Goal: Navigation & Orientation: Find specific page/section

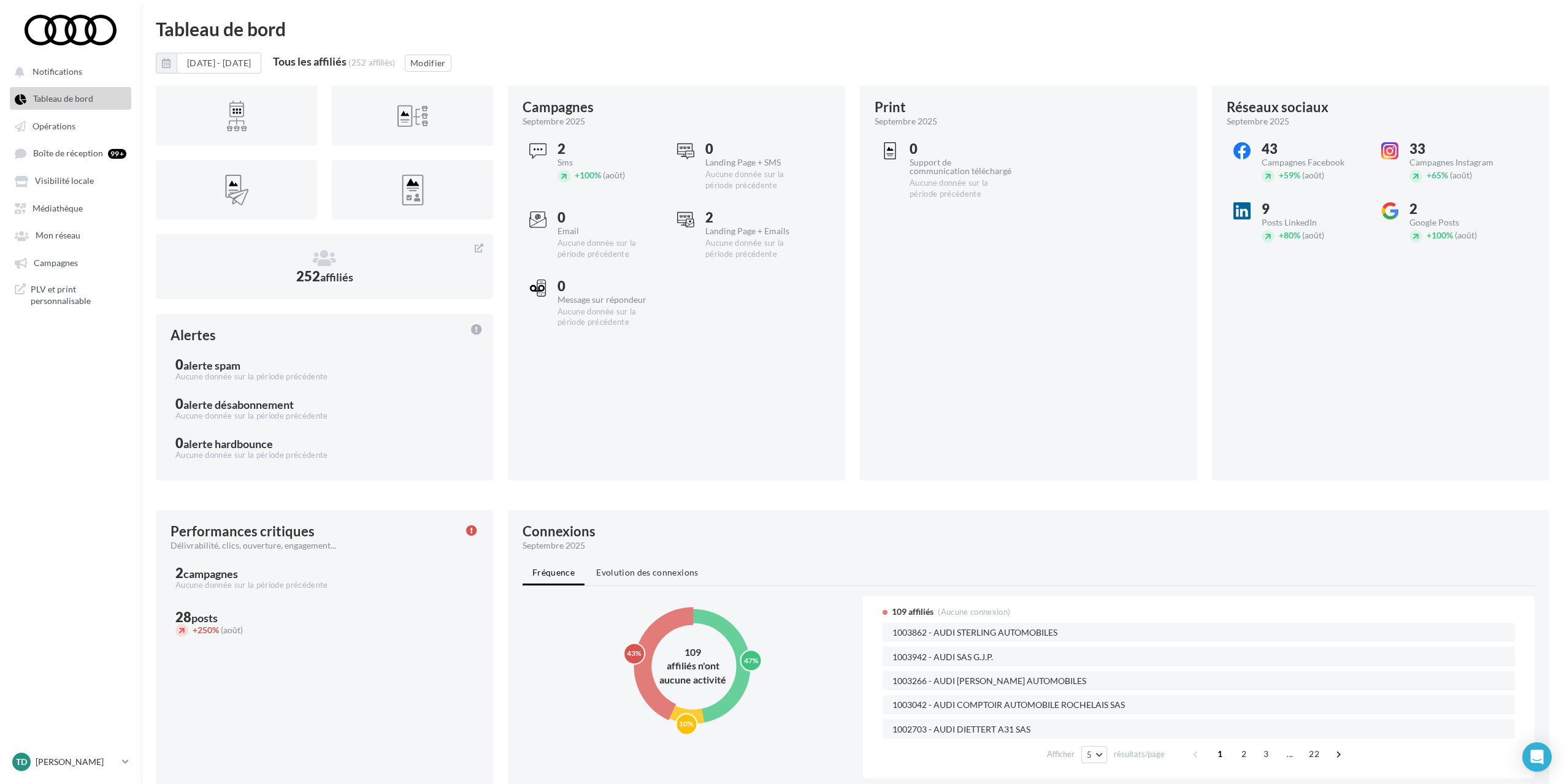
click at [69, 193] on ul "Notifications Tableau de bord Opérations Boîte de réception 99+ Médiathèque" at bounding box center [71, 186] width 140 height 262
click at [62, 205] on span "Médiathèque" at bounding box center [57, 208] width 50 height 10
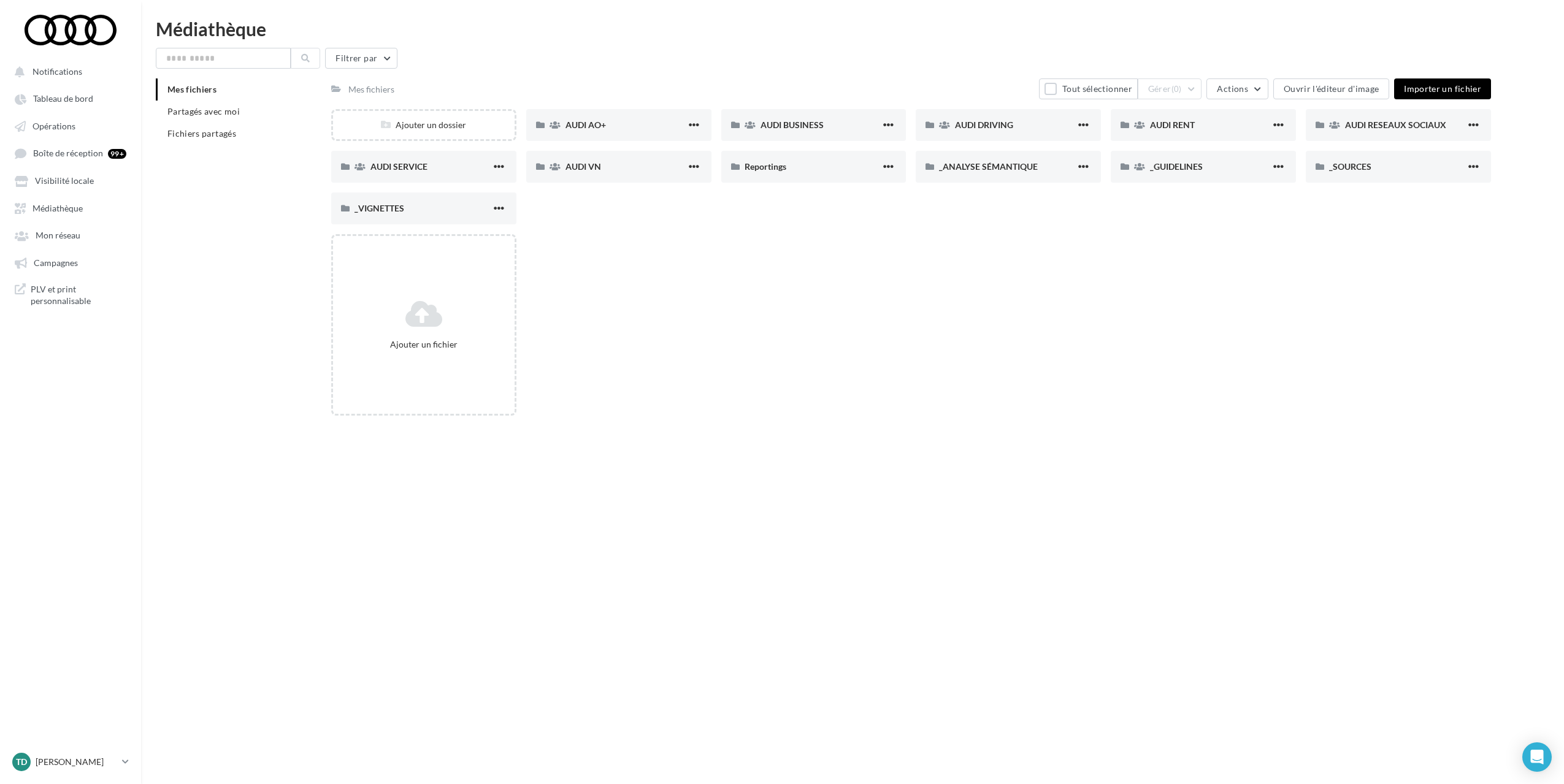
drag, startPoint x: 827, startPoint y: 409, endPoint x: 1066, endPoint y: 503, distance: 256.8
click at [1066, 503] on div "Notifications Tableau de bord Opérations" at bounding box center [782, 412] width 1564 height 784
click at [1232, 93] on span "Actions" at bounding box center [1232, 88] width 31 height 10
click at [1248, 84] on span "Actions" at bounding box center [1232, 88] width 31 height 10
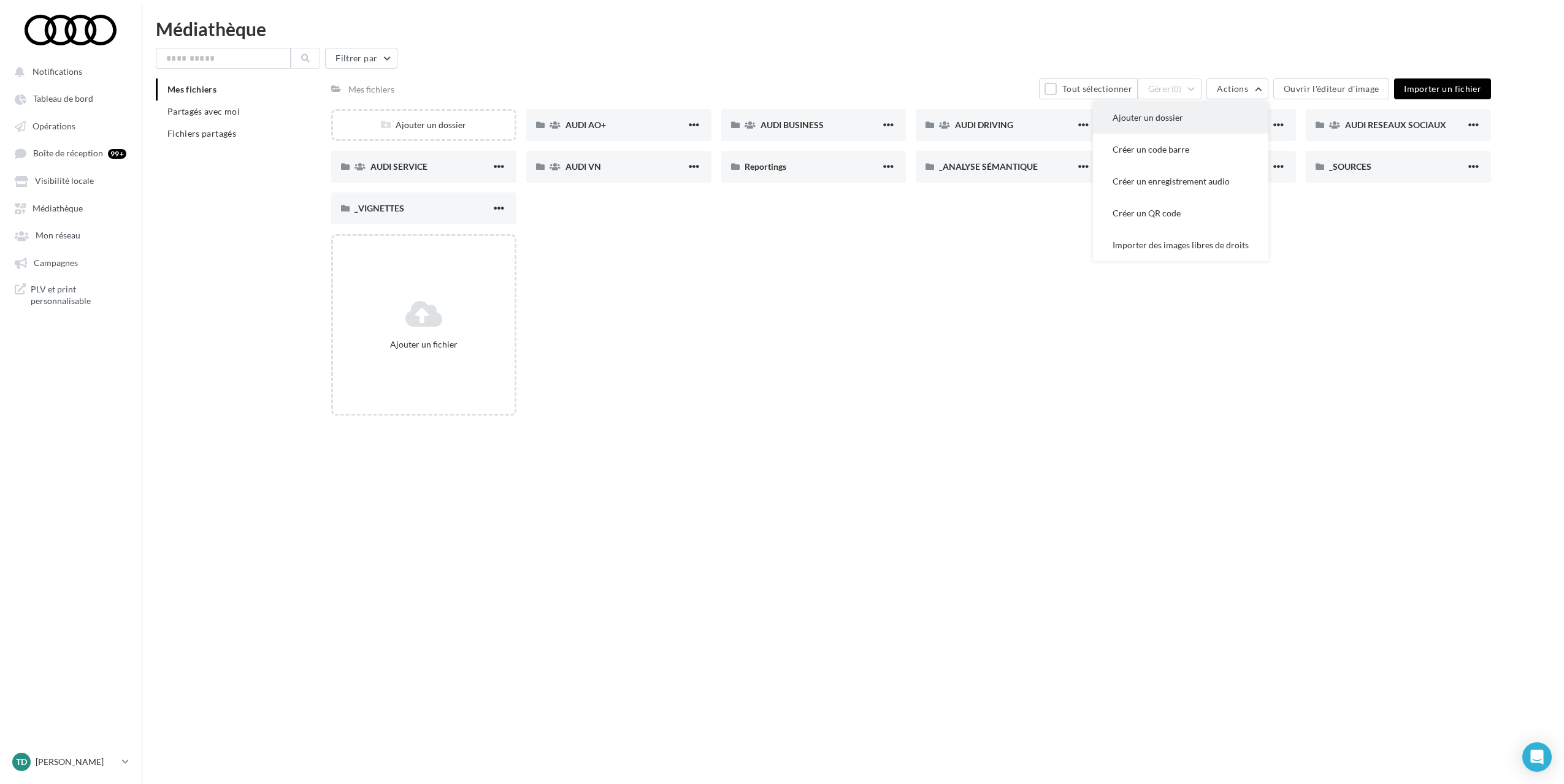
click at [1164, 112] on button "Ajouter un dossier" at bounding box center [1181, 117] width 176 height 32
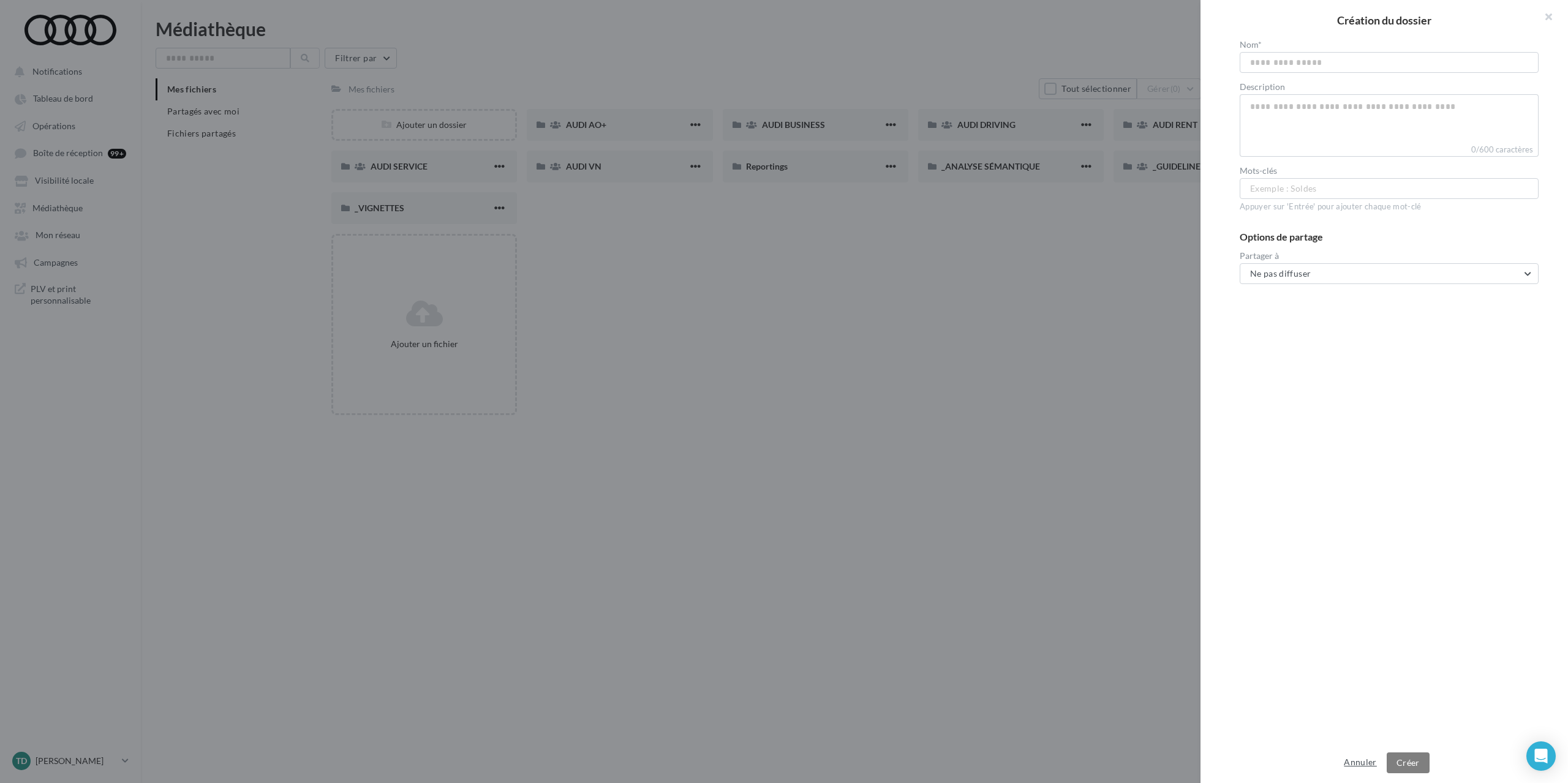
click at [1360, 758] on button "Annuler" at bounding box center [1360, 762] width 42 height 14
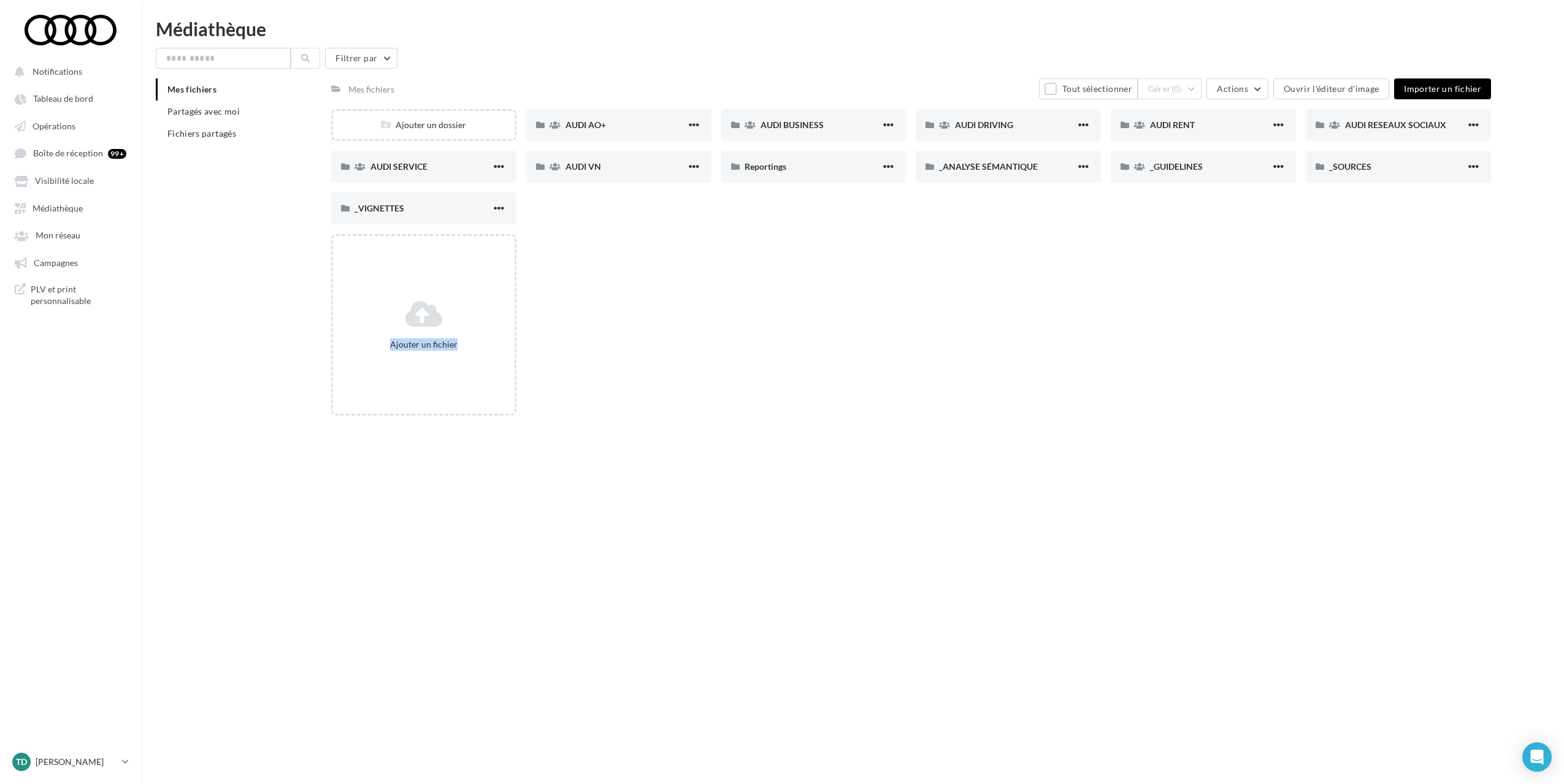
drag, startPoint x: 815, startPoint y: 274, endPoint x: 738, endPoint y: 312, distance: 85.9
click at [738, 312] on div "Ajouter un fichier" at bounding box center [916, 329] width 1169 height 191
click at [605, 121] on span "AUDI AO+" at bounding box center [585, 124] width 40 height 10
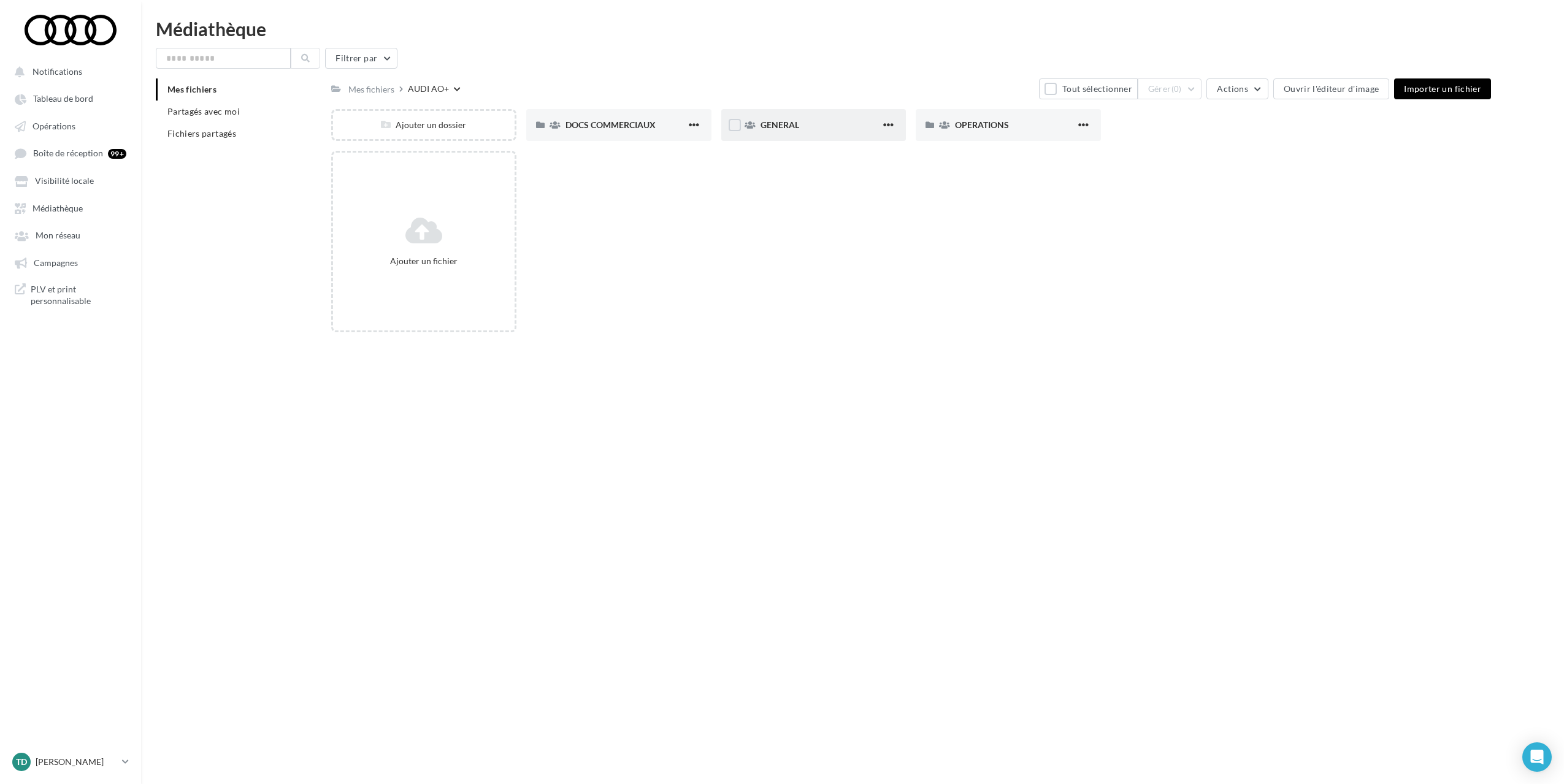
click at [787, 128] on span "GENERAL" at bounding box center [780, 124] width 38 height 10
click at [1016, 129] on span "Sélection de votre partenaire" at bounding box center [1010, 124] width 110 height 10
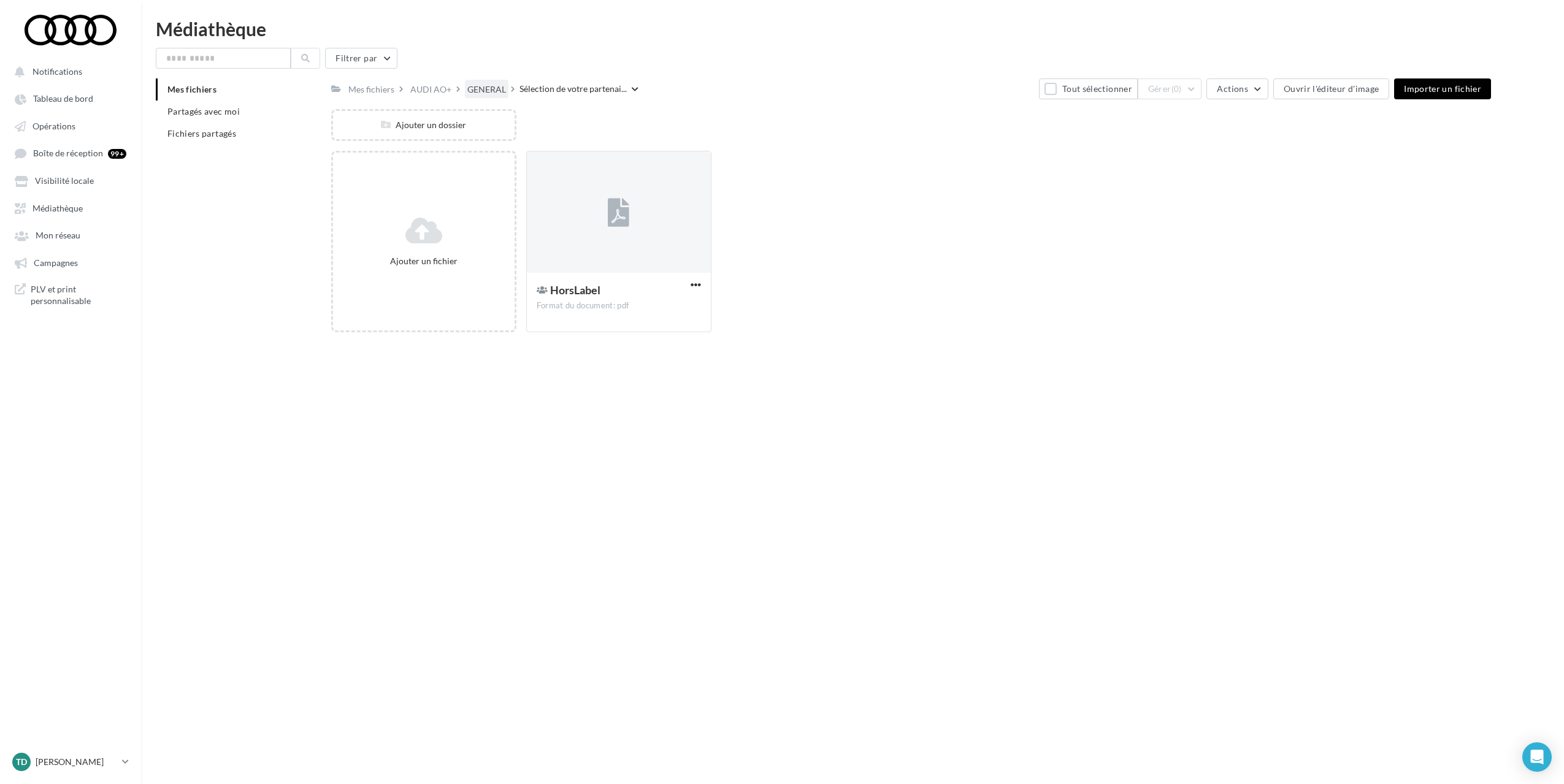
click at [484, 82] on div "GENERAL" at bounding box center [486, 88] width 43 height 18
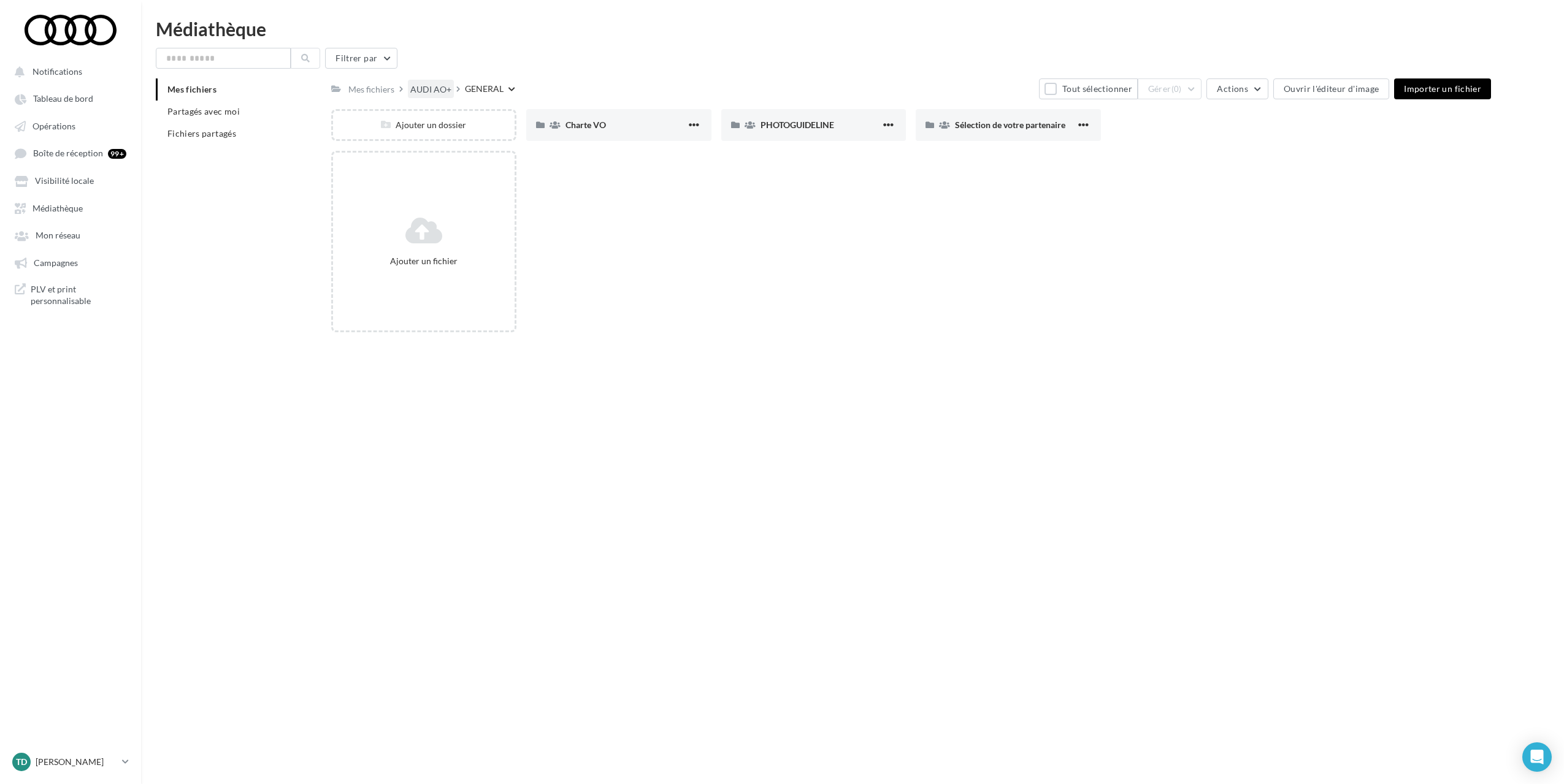
click at [430, 88] on div "AUDI AO+" at bounding box center [431, 90] width 41 height 12
click at [364, 89] on div "Mes fichiers" at bounding box center [371, 90] width 46 height 12
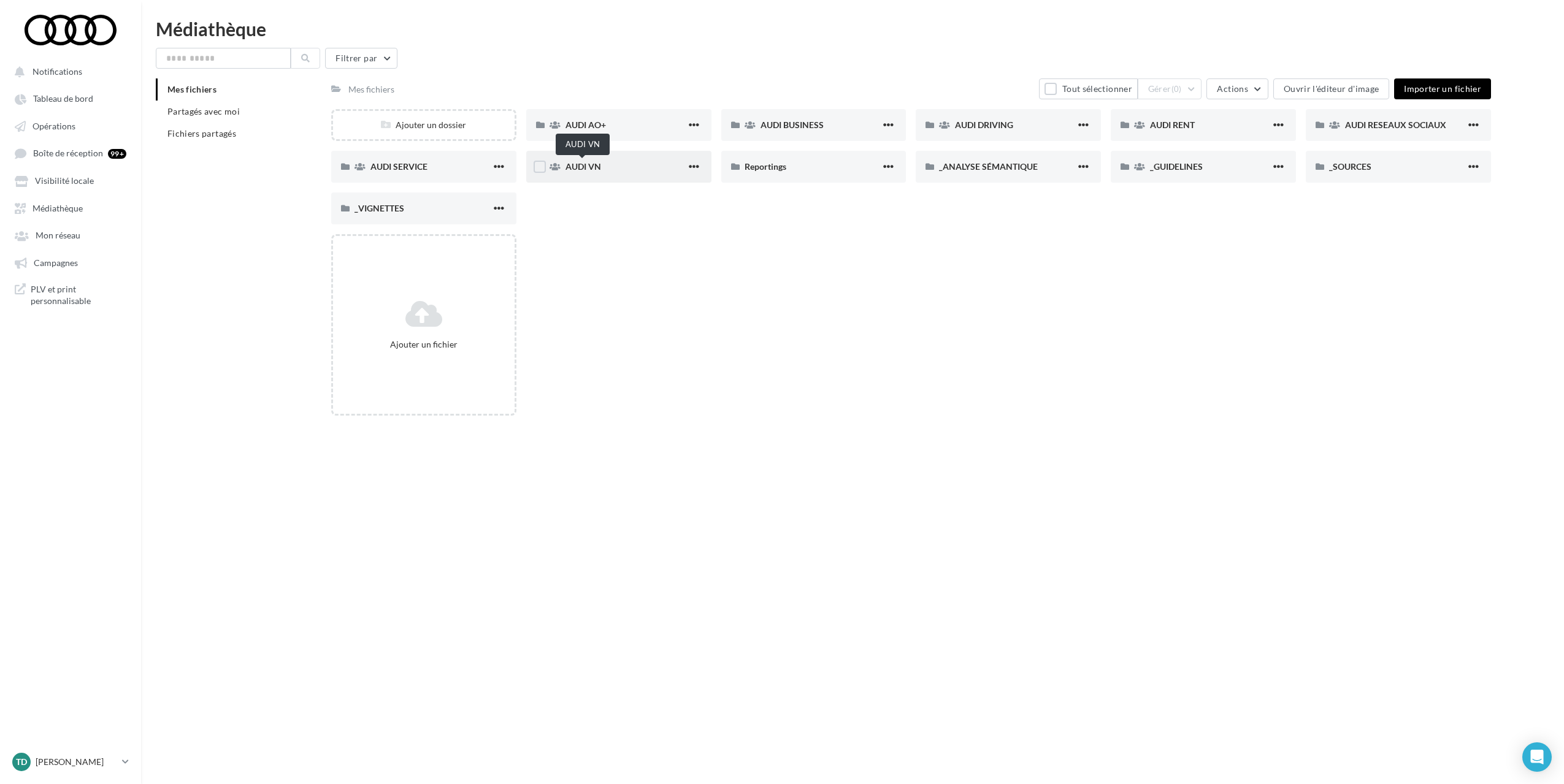
click at [586, 169] on span "AUDI VN" at bounding box center [583, 166] width 36 height 10
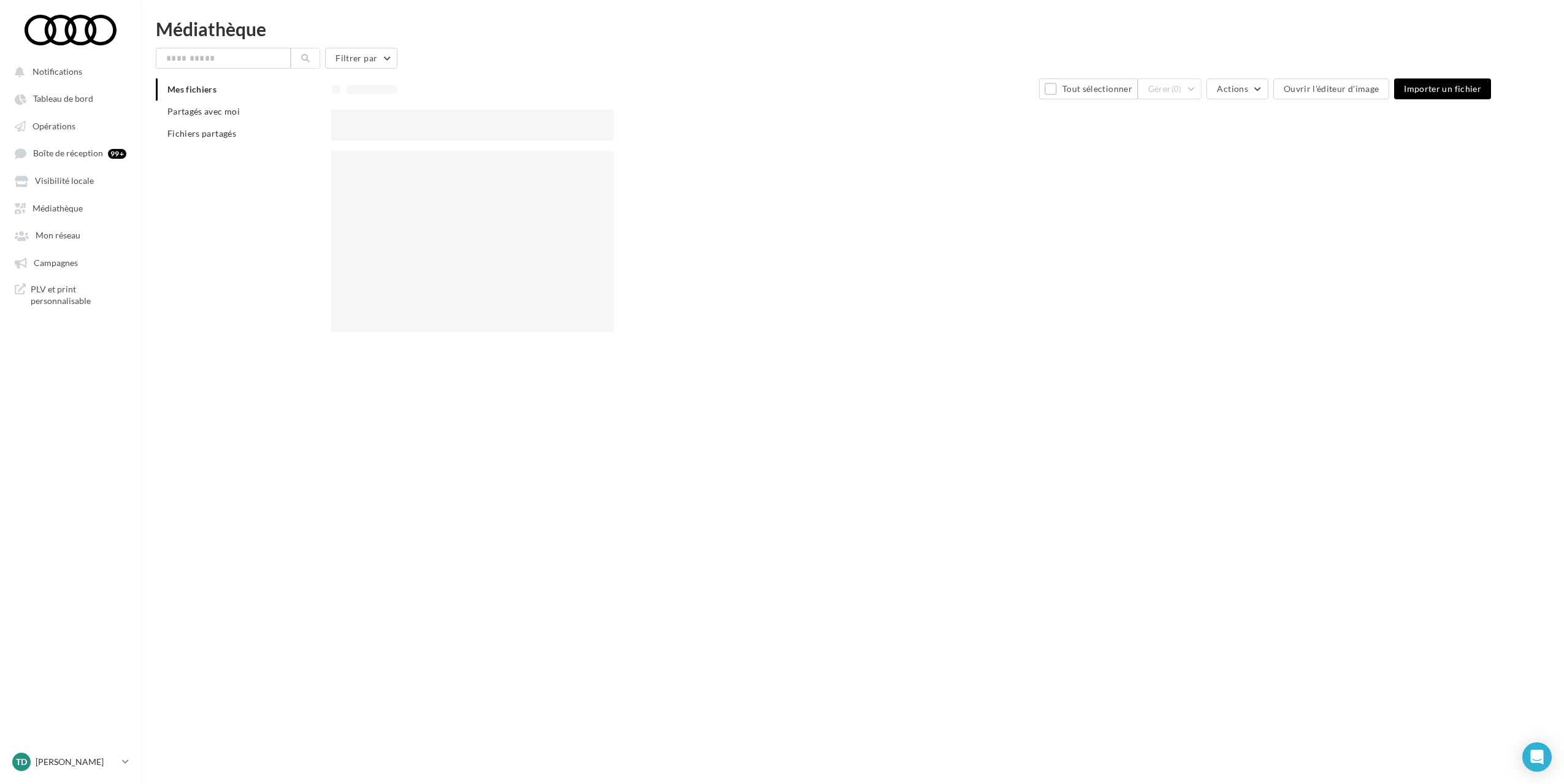
click at [586, 169] on div at bounding box center [473, 241] width 283 height 182
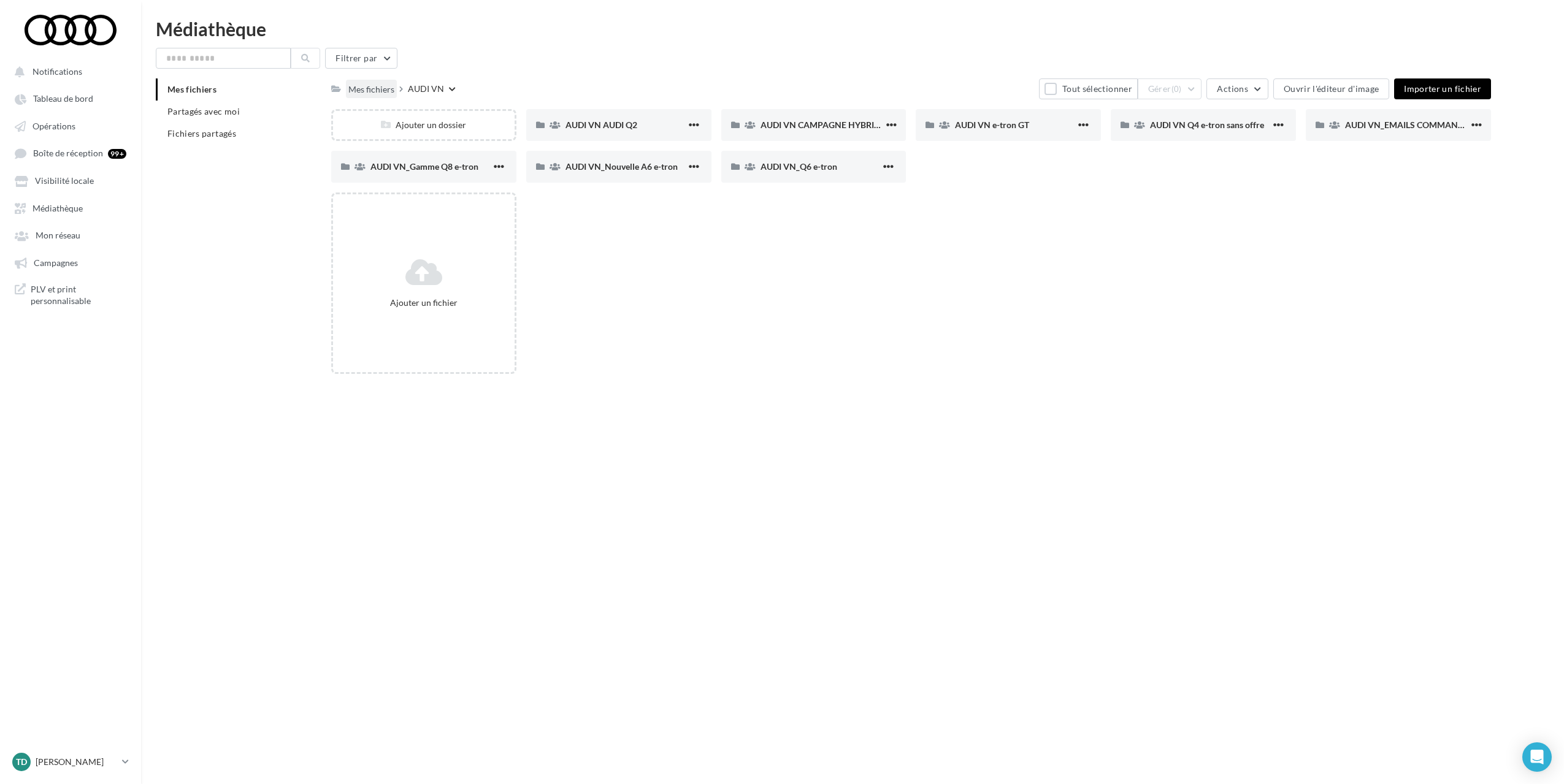
click at [373, 85] on div "Mes fichiers" at bounding box center [371, 90] width 46 height 12
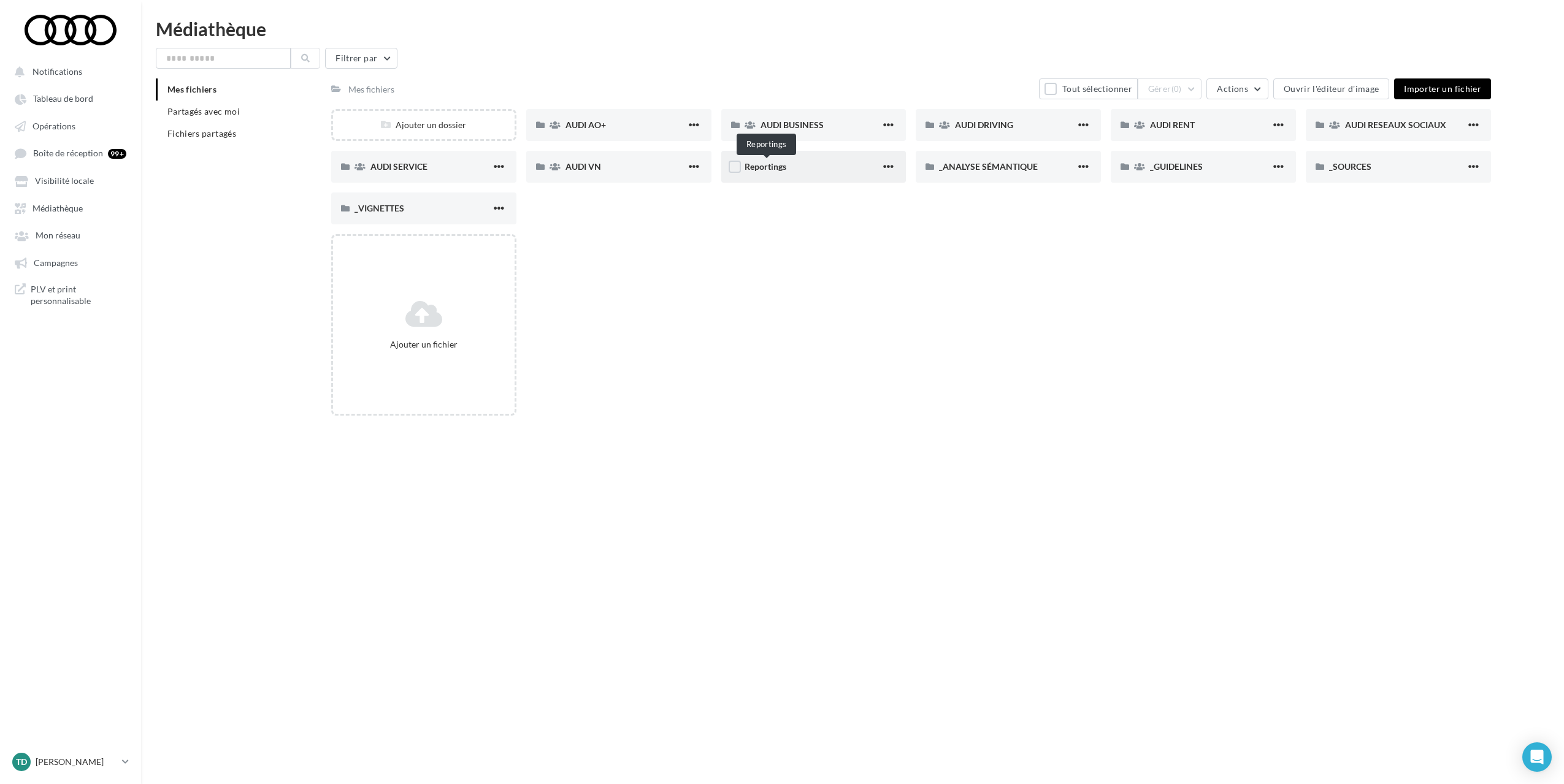
click at [790, 167] on div "Reportings" at bounding box center [813, 167] width 137 height 12
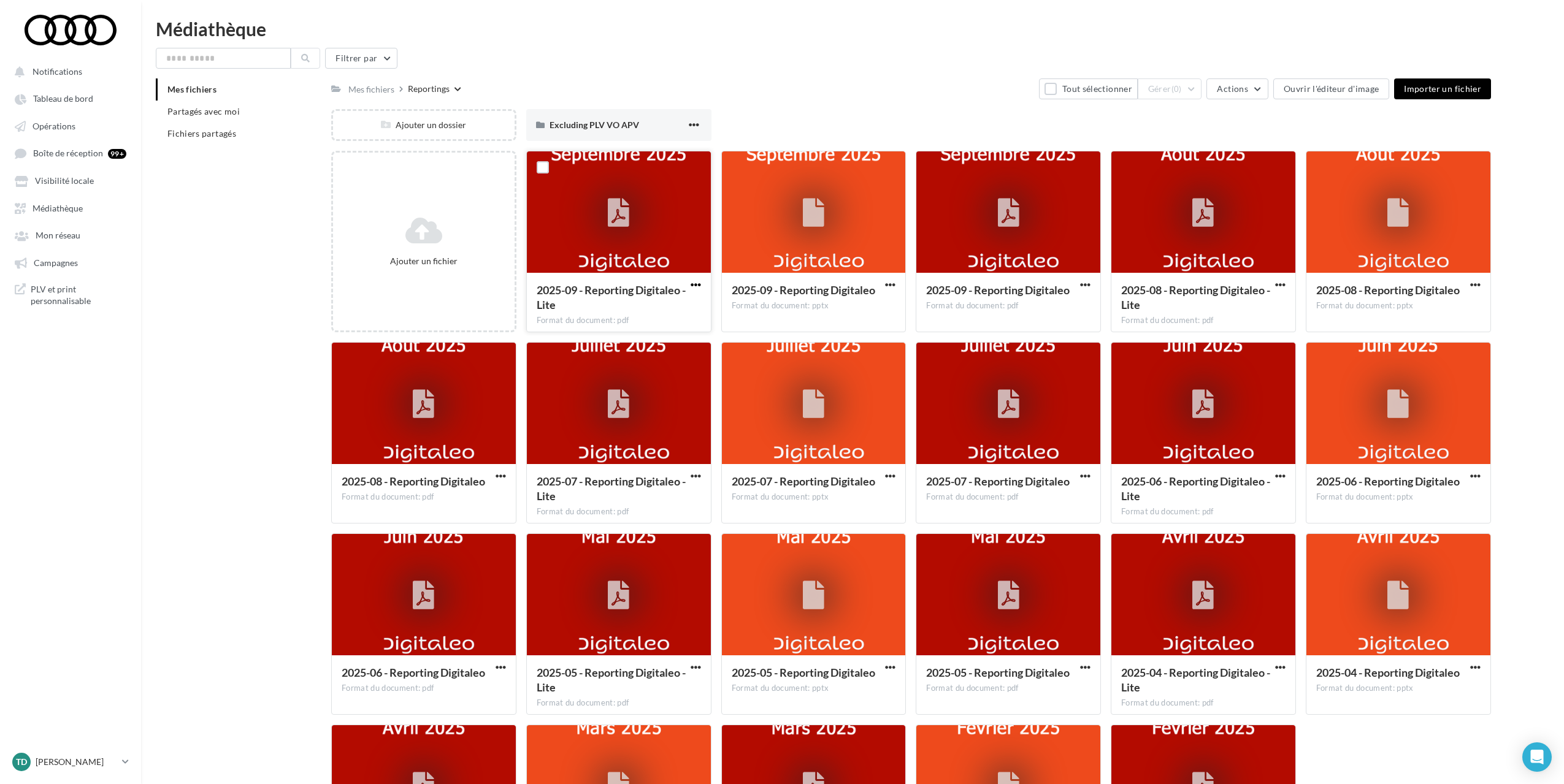
click at [693, 284] on span "button" at bounding box center [695, 285] width 10 height 10
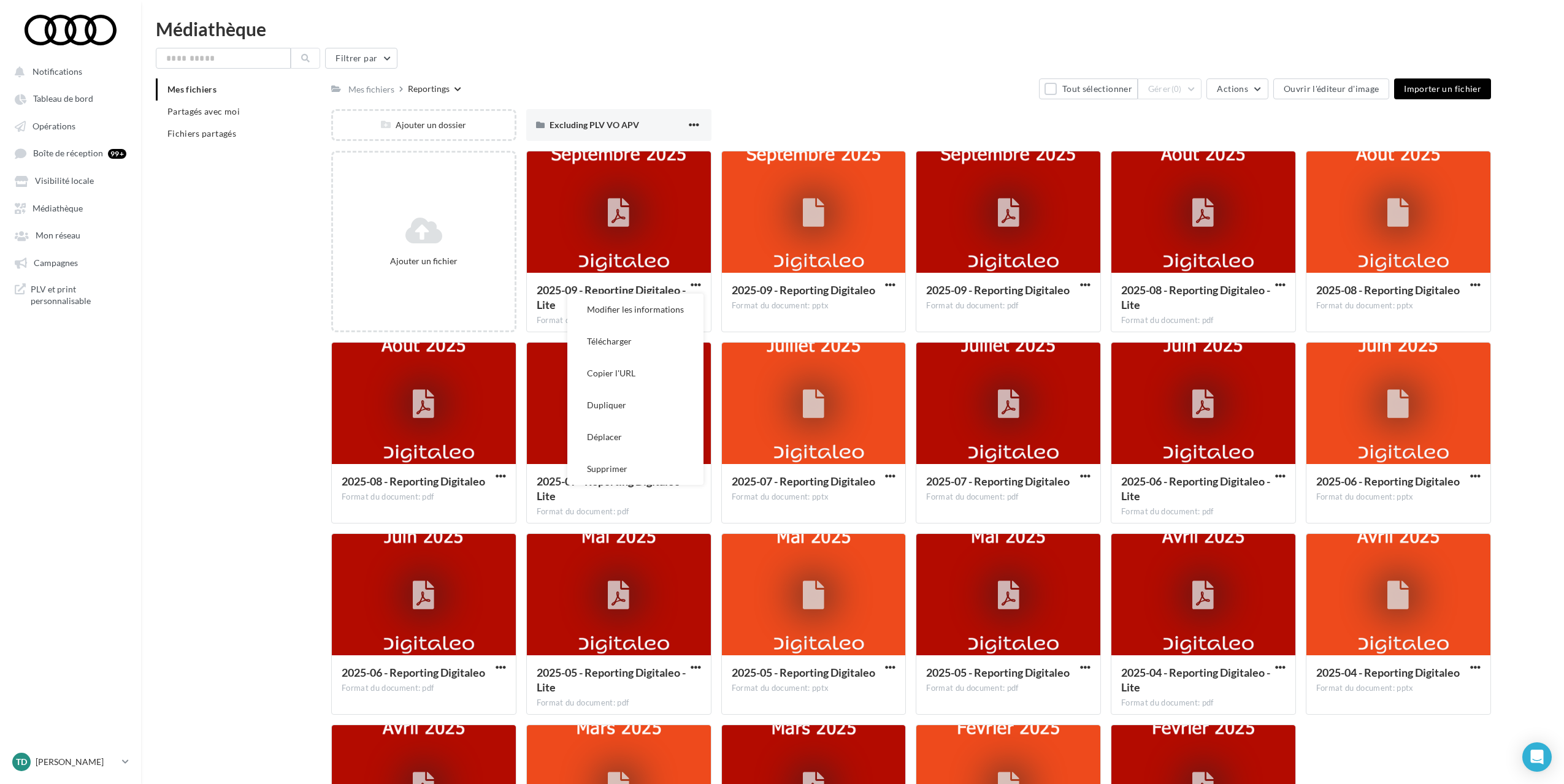
click at [768, 89] on div "Mes fichiers Reportings Tout sélectionner Gérer (0) Actions Ouvrir l'éditeur d'…" at bounding box center [911, 88] width 1160 height 21
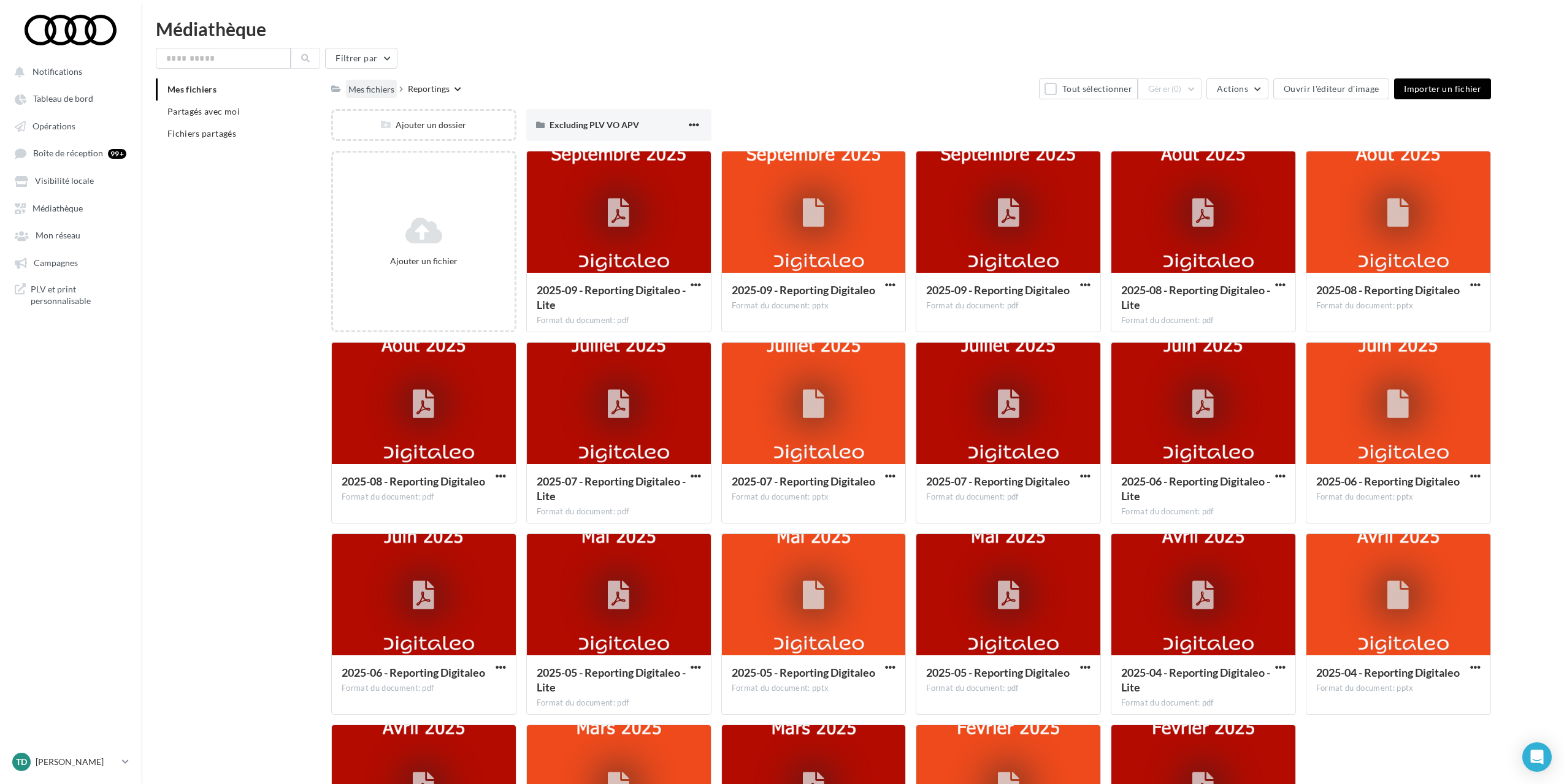
click at [372, 84] on div "Mes fichiers" at bounding box center [371, 90] width 46 height 12
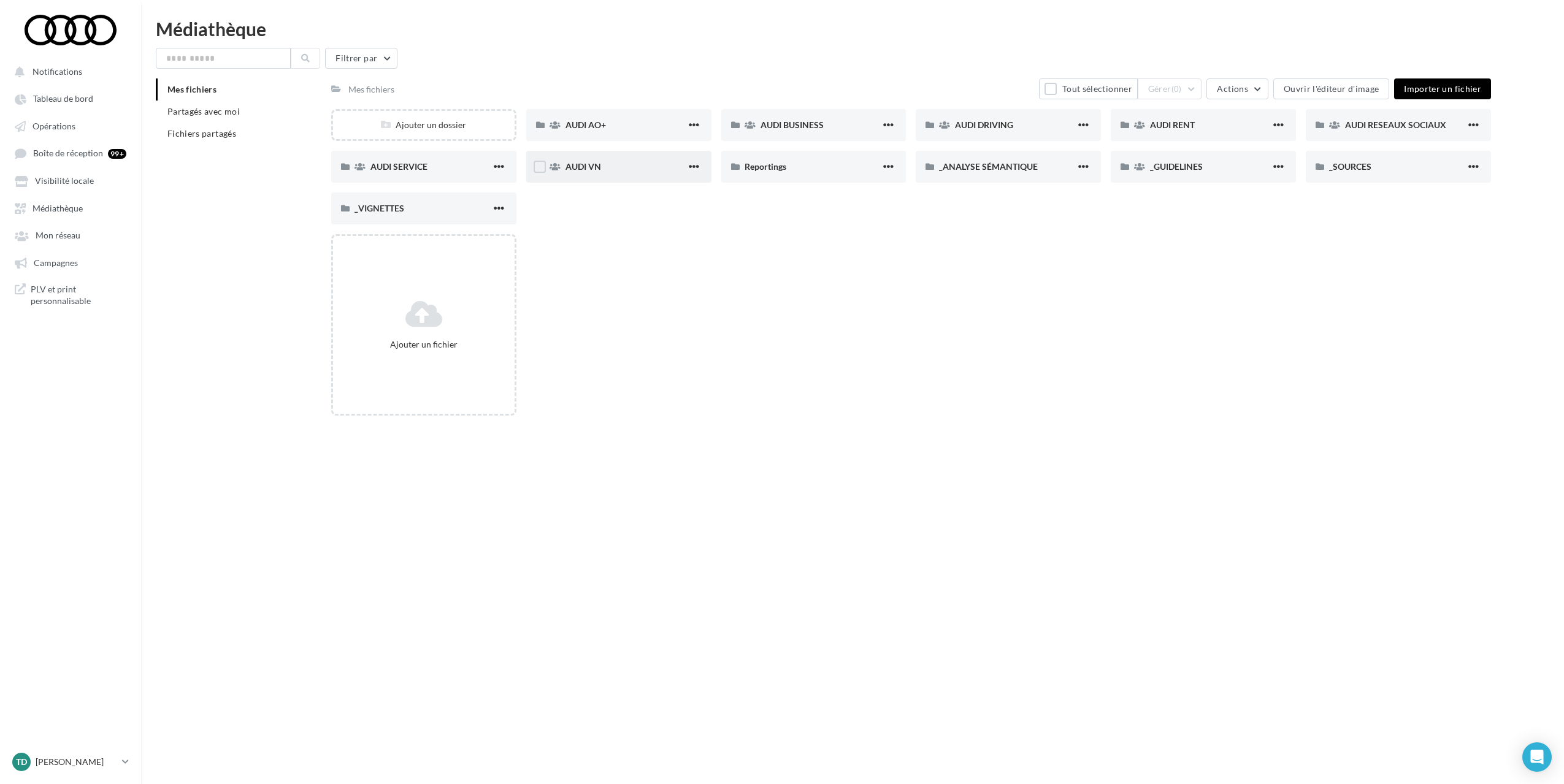
click at [591, 182] on div "AUDI VN" at bounding box center [619, 167] width 185 height 32
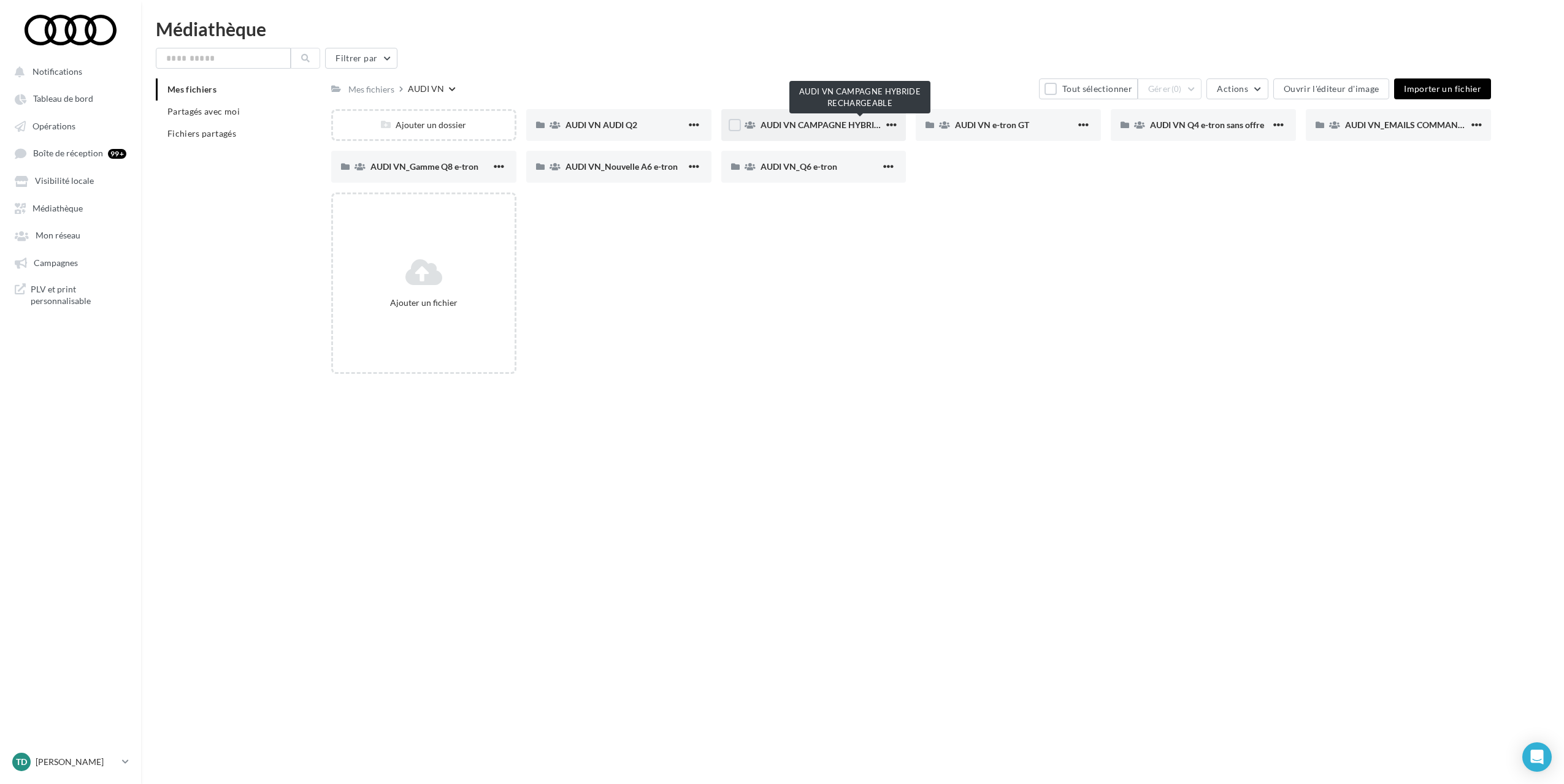
click at [815, 125] on span "AUDI VN CAMPAGNE HYBRIDE RECHARGEABLE" at bounding box center [856, 124] width 193 height 10
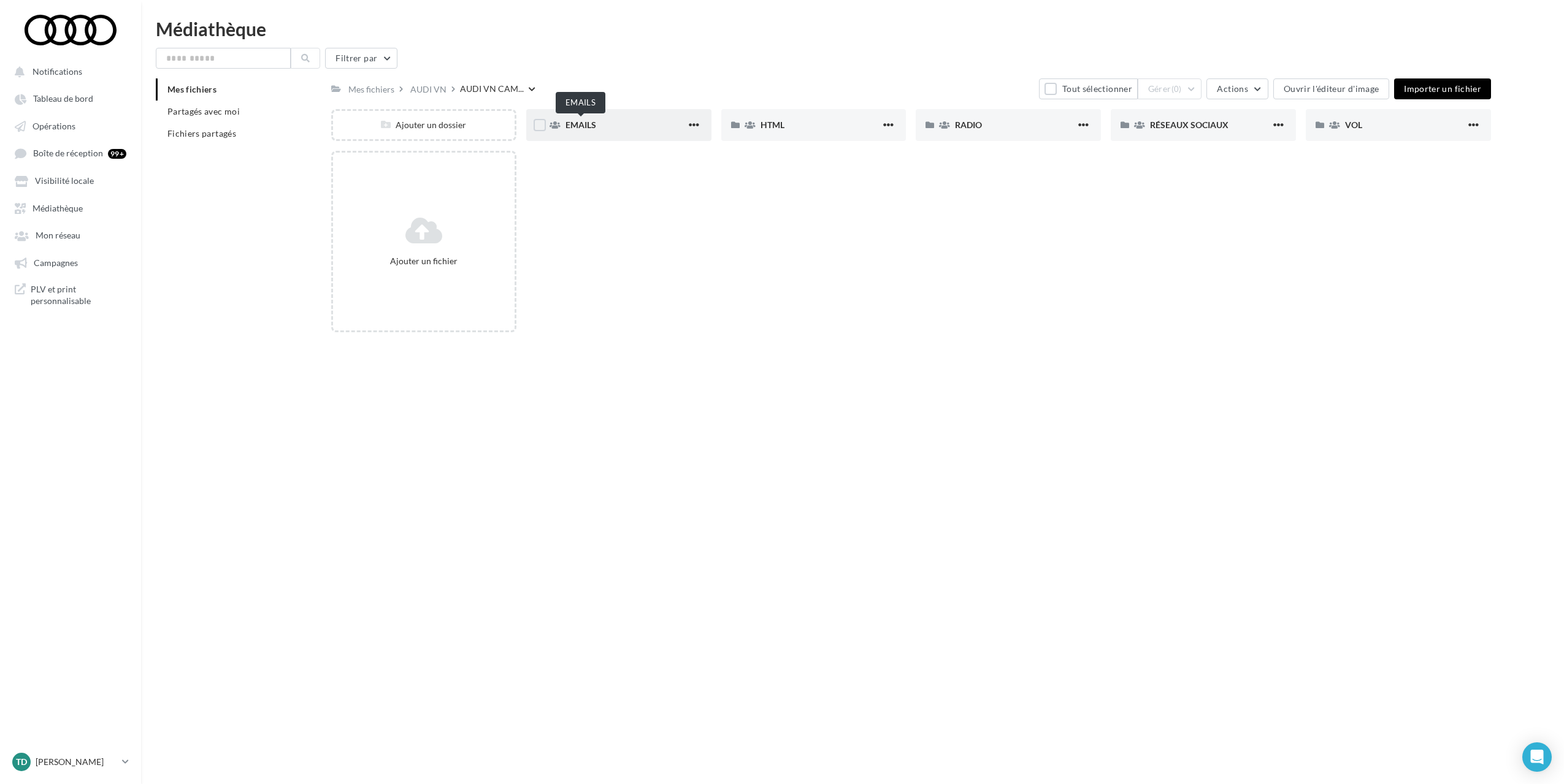
click at [577, 126] on span "EMAILS" at bounding box center [581, 124] width 31 height 10
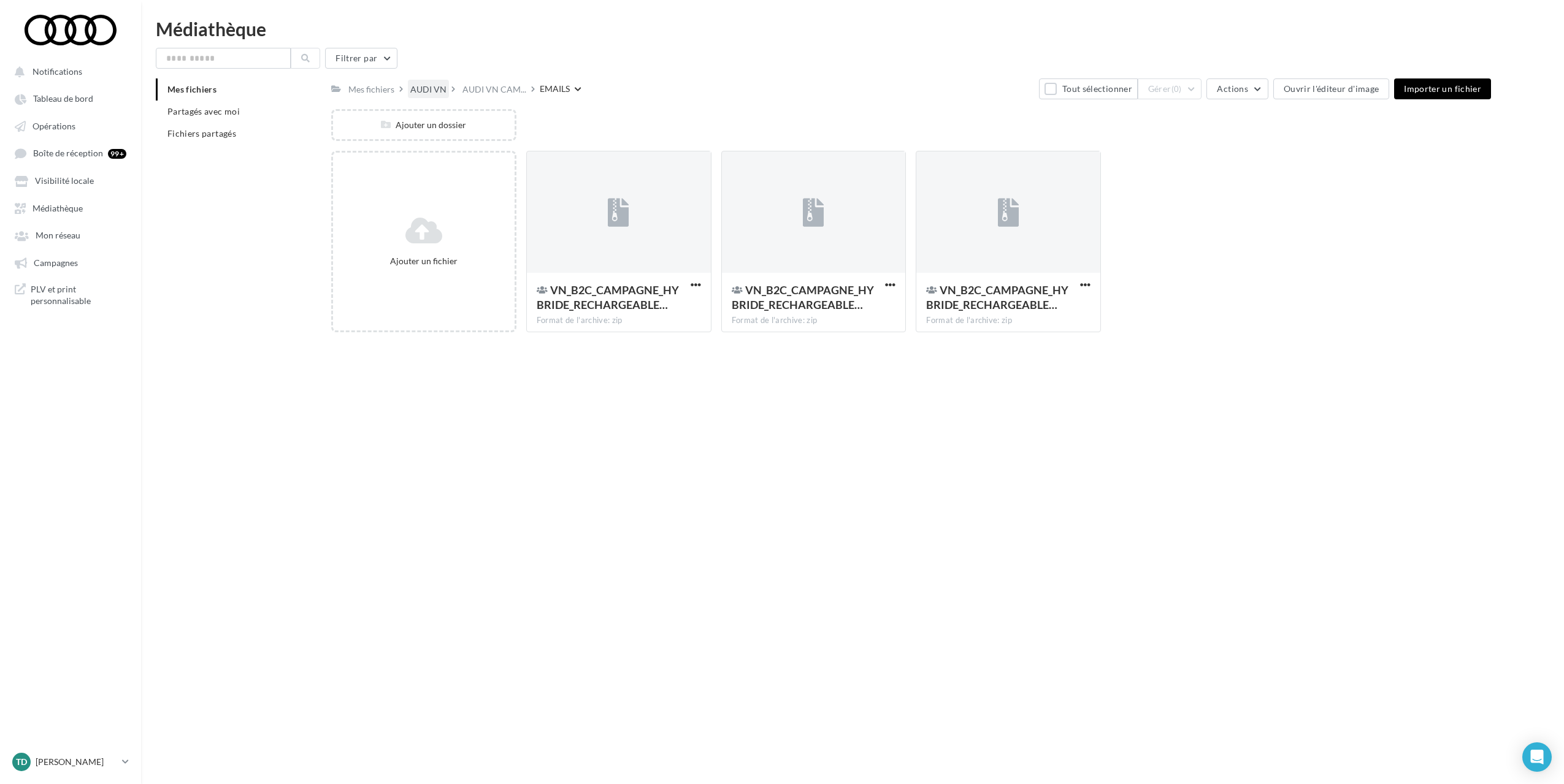
click at [434, 88] on div "AUDI VN" at bounding box center [428, 90] width 36 height 12
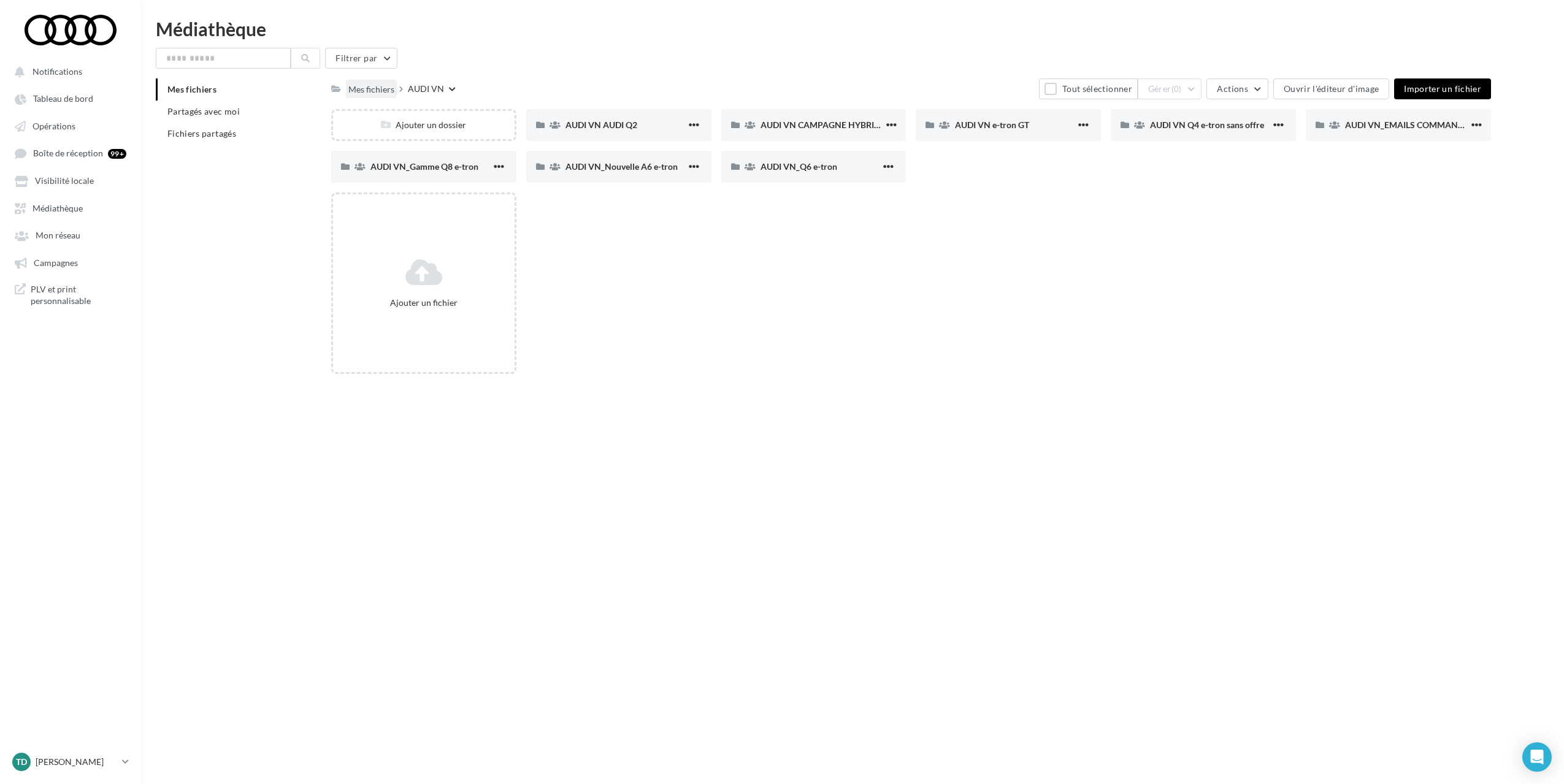
click at [383, 91] on div "Mes fichiers" at bounding box center [371, 90] width 46 height 12
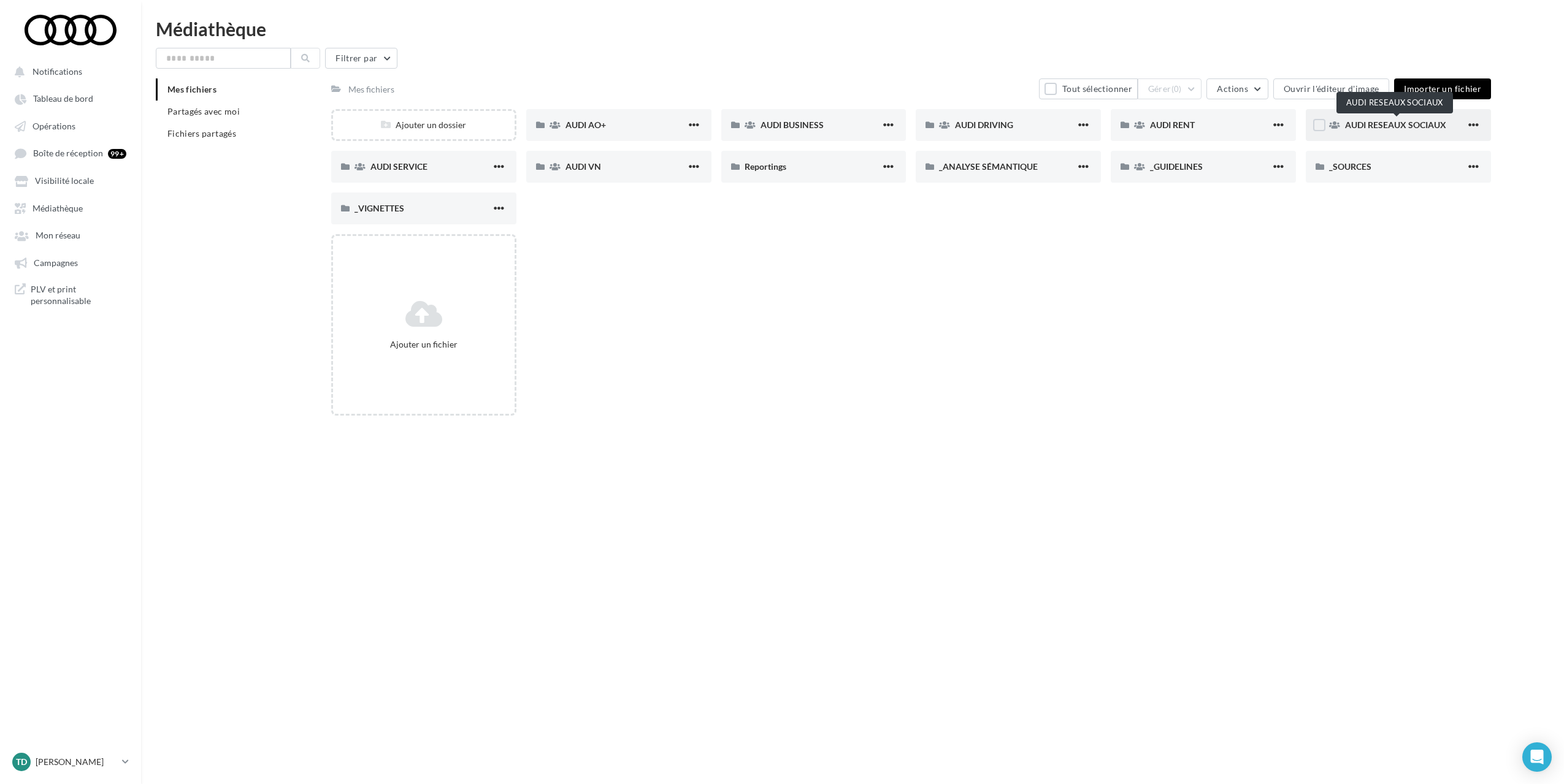
click at [1384, 124] on span "AUDI RESEAUX SOCIAUX" at bounding box center [1395, 124] width 101 height 10
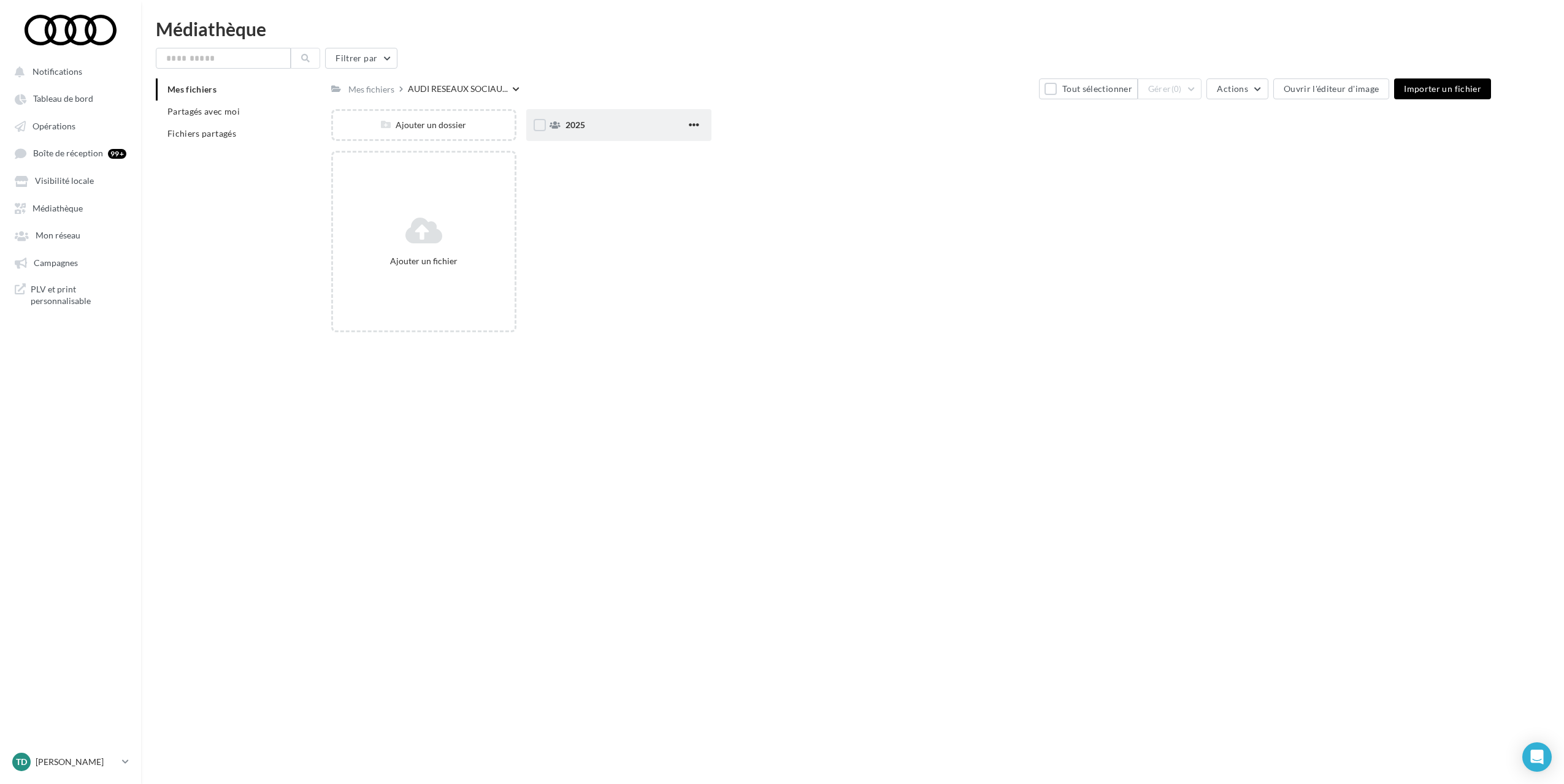
click at [596, 121] on div "2025" at bounding box center [626, 125] width 121 height 12
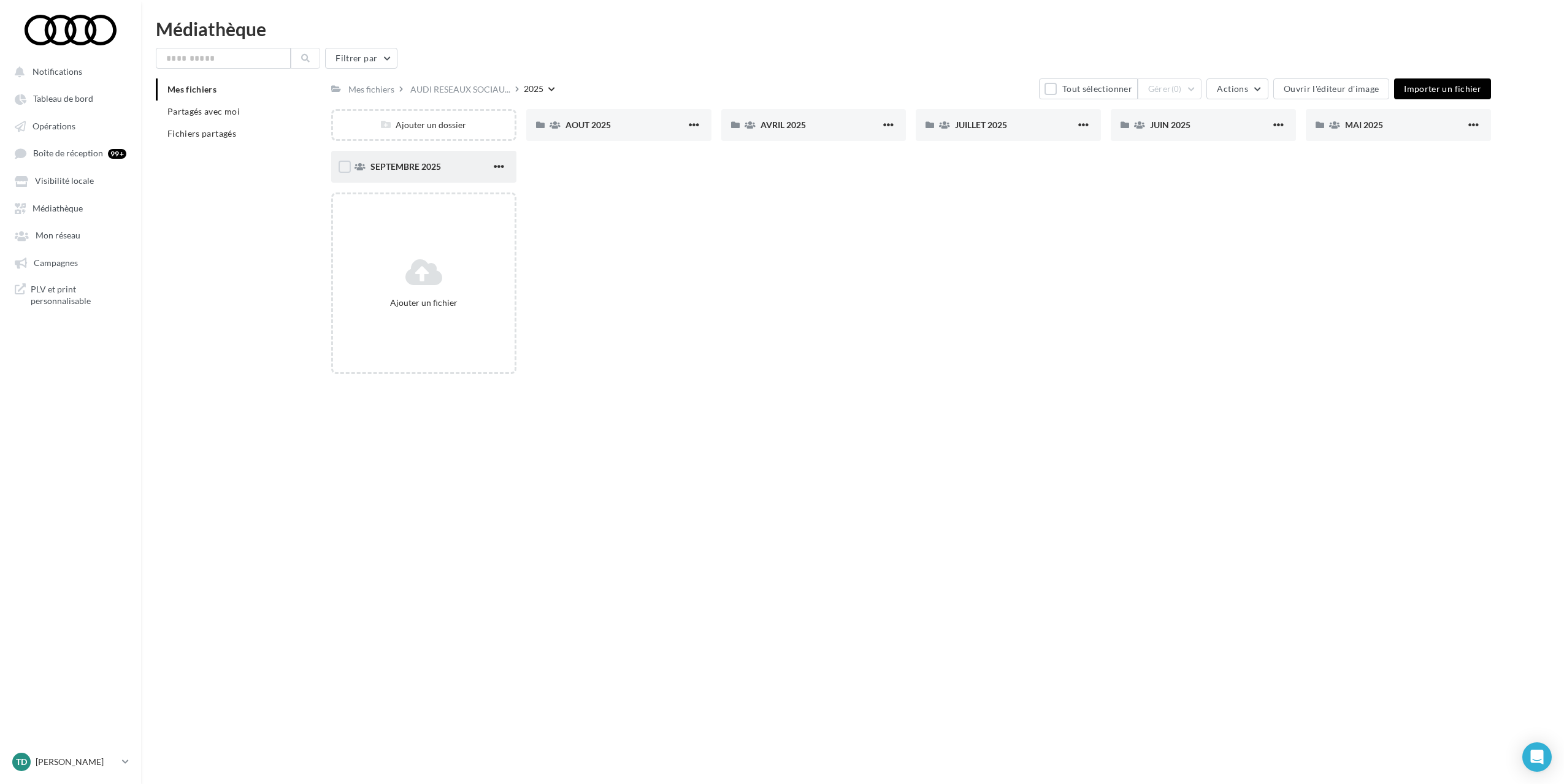
click at [436, 163] on span "SEPTEMBRE 2025" at bounding box center [406, 166] width 71 height 10
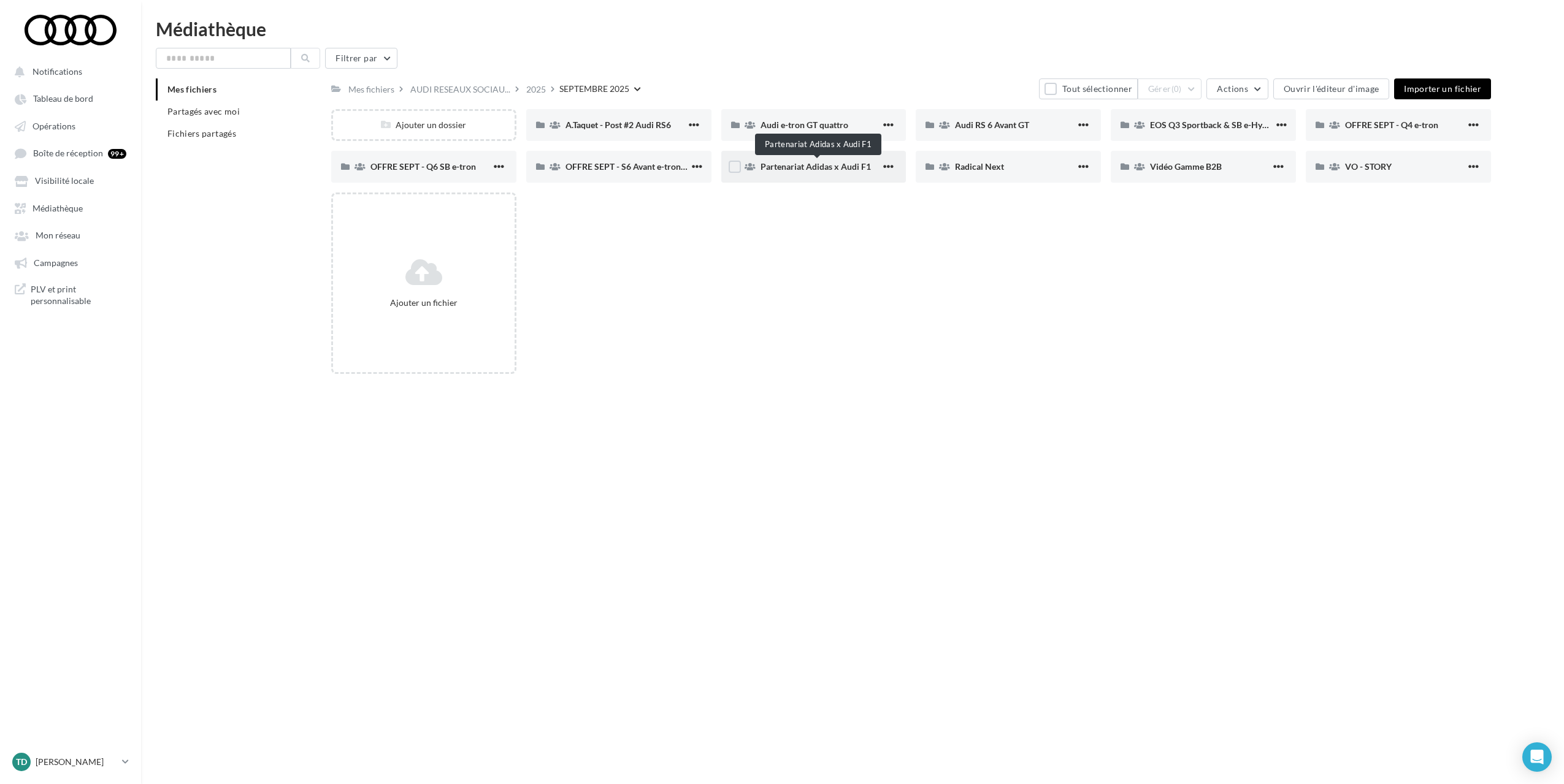
click at [807, 169] on span "Partenariat Adidas x Audi F1" at bounding box center [815, 166] width 110 height 10
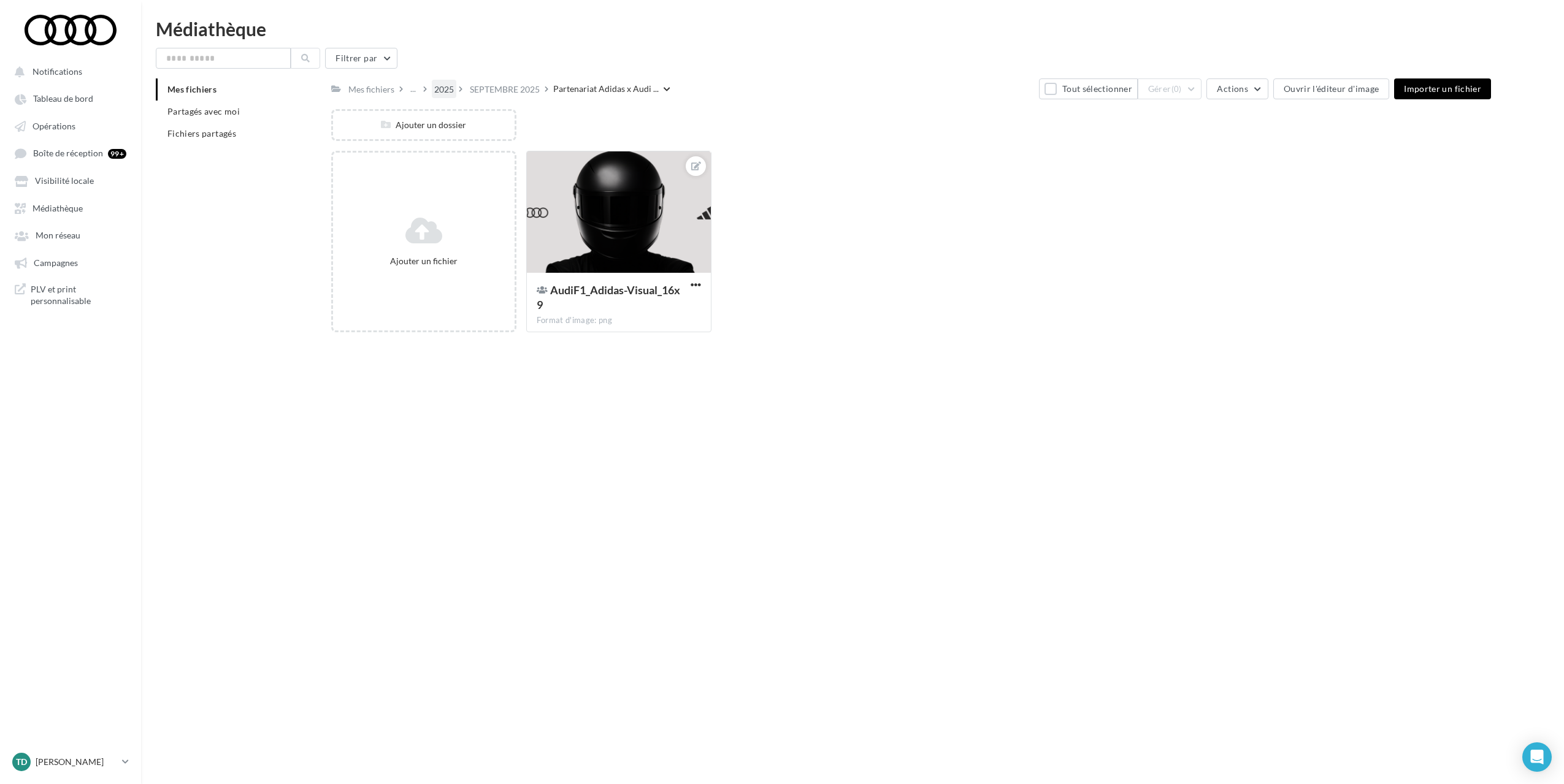
click at [434, 84] on div "2025" at bounding box center [444, 88] width 25 height 18
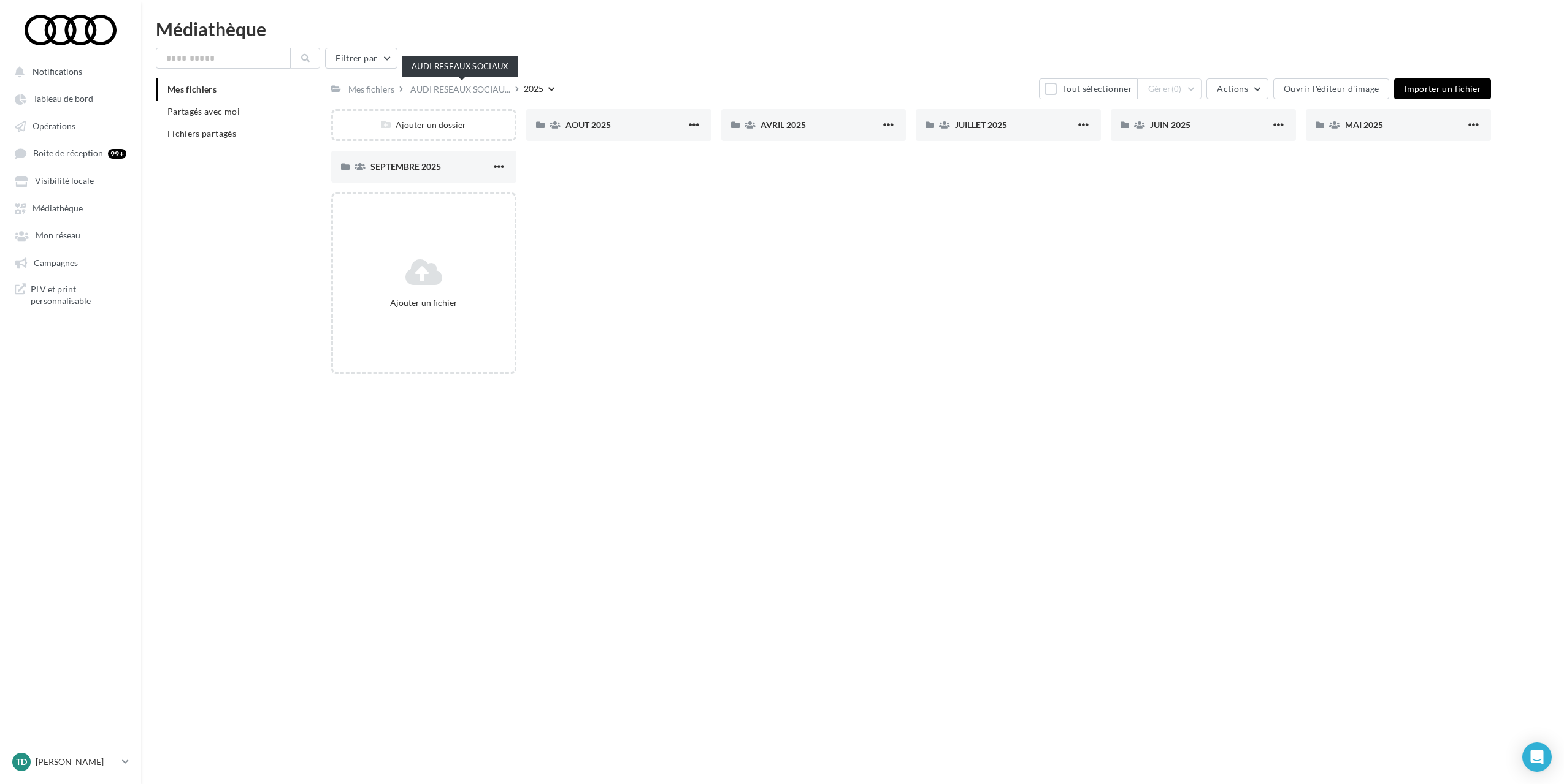
click at [434, 84] on span "AUDI RESEAUX SOCIAU..." at bounding box center [460, 90] width 100 height 12
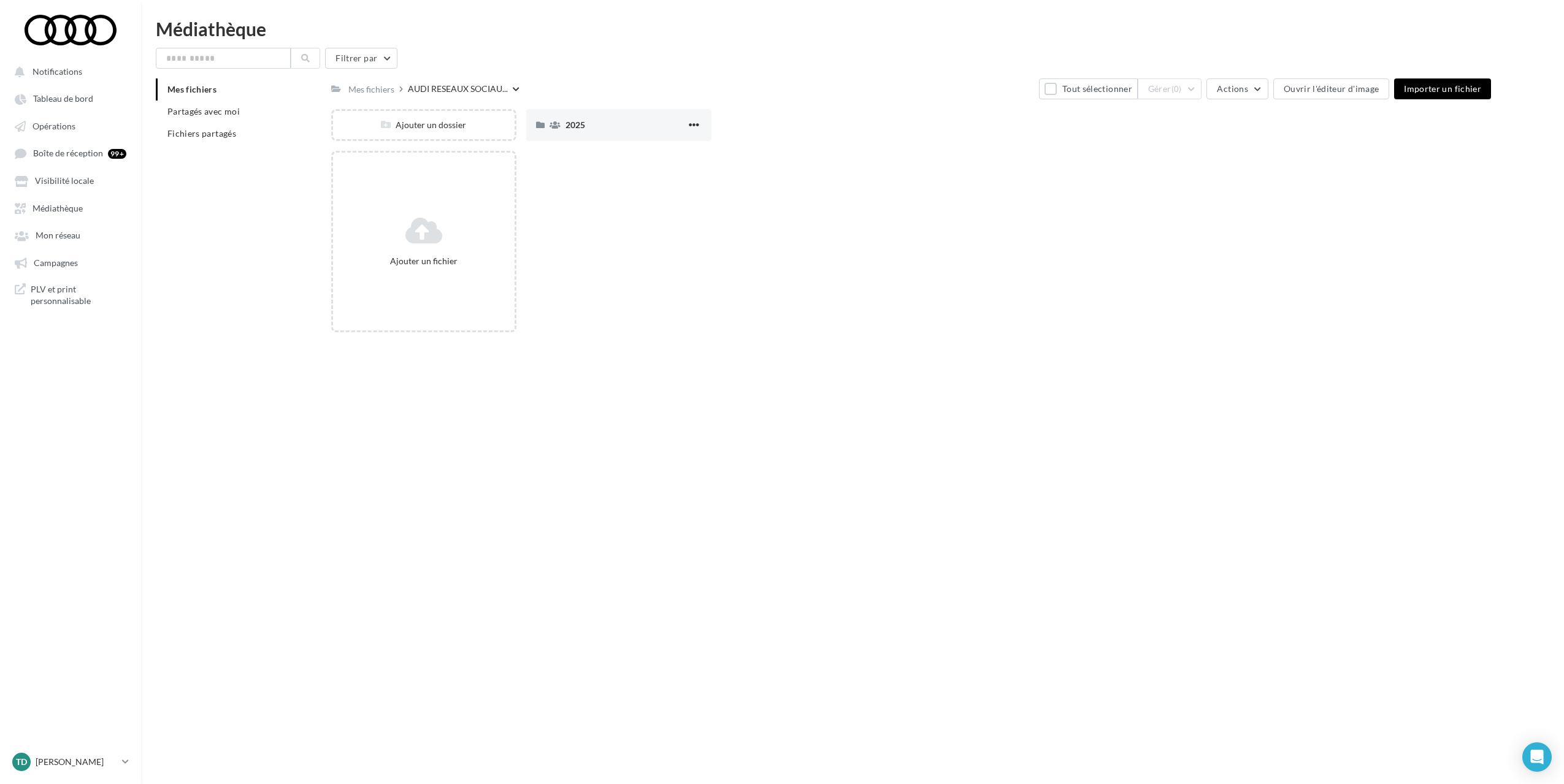
click at [382, 76] on div "Filtrer par Mes fichiers Partagés avec moi Fichiers partagés Mes fichiers AUDI …" at bounding box center [852, 195] width 1394 height 294
click at [373, 89] on div "Mes fichiers" at bounding box center [371, 90] width 46 height 12
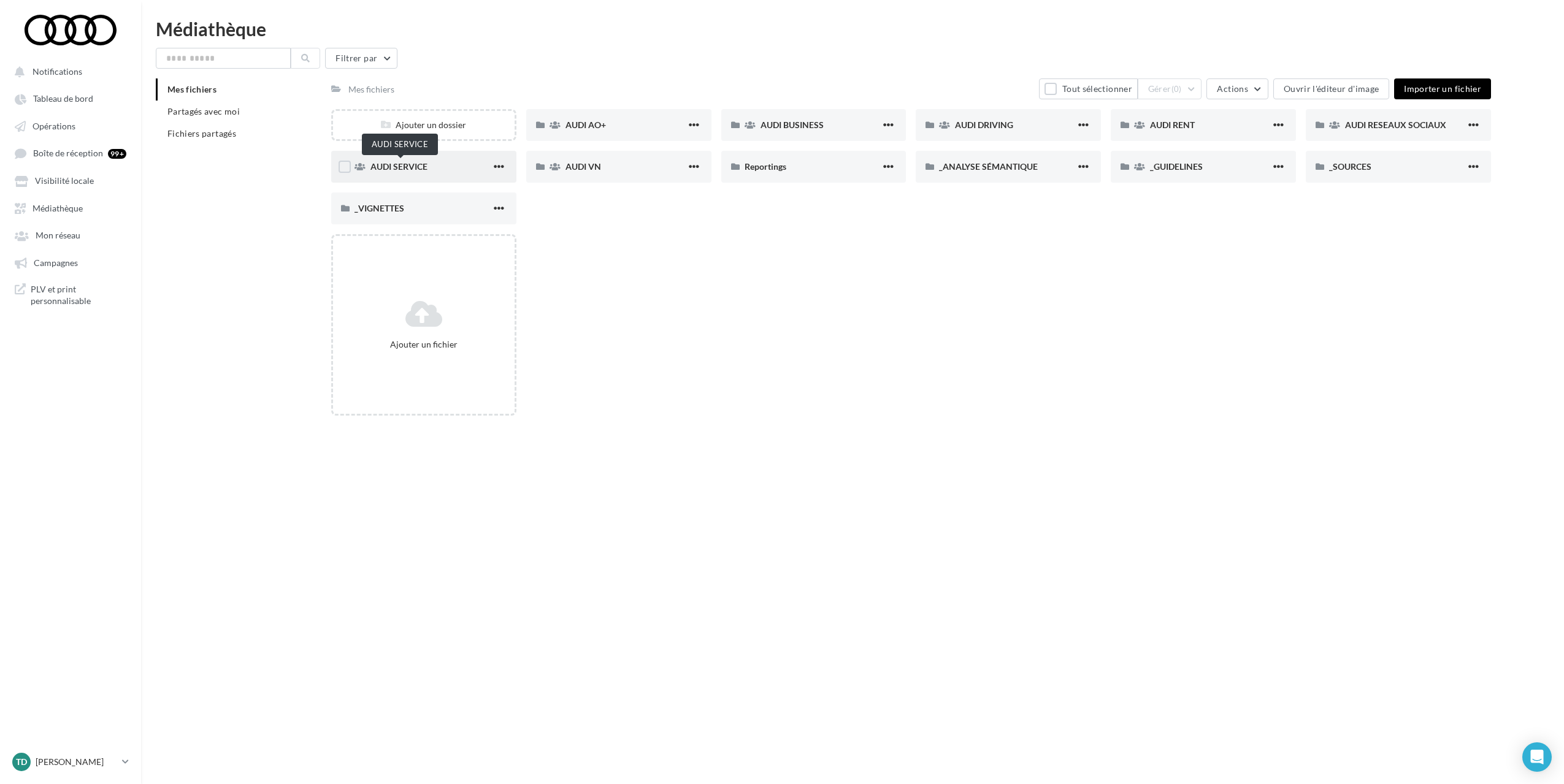
click at [386, 162] on span "AUDI SERVICE" at bounding box center [399, 166] width 57 height 10
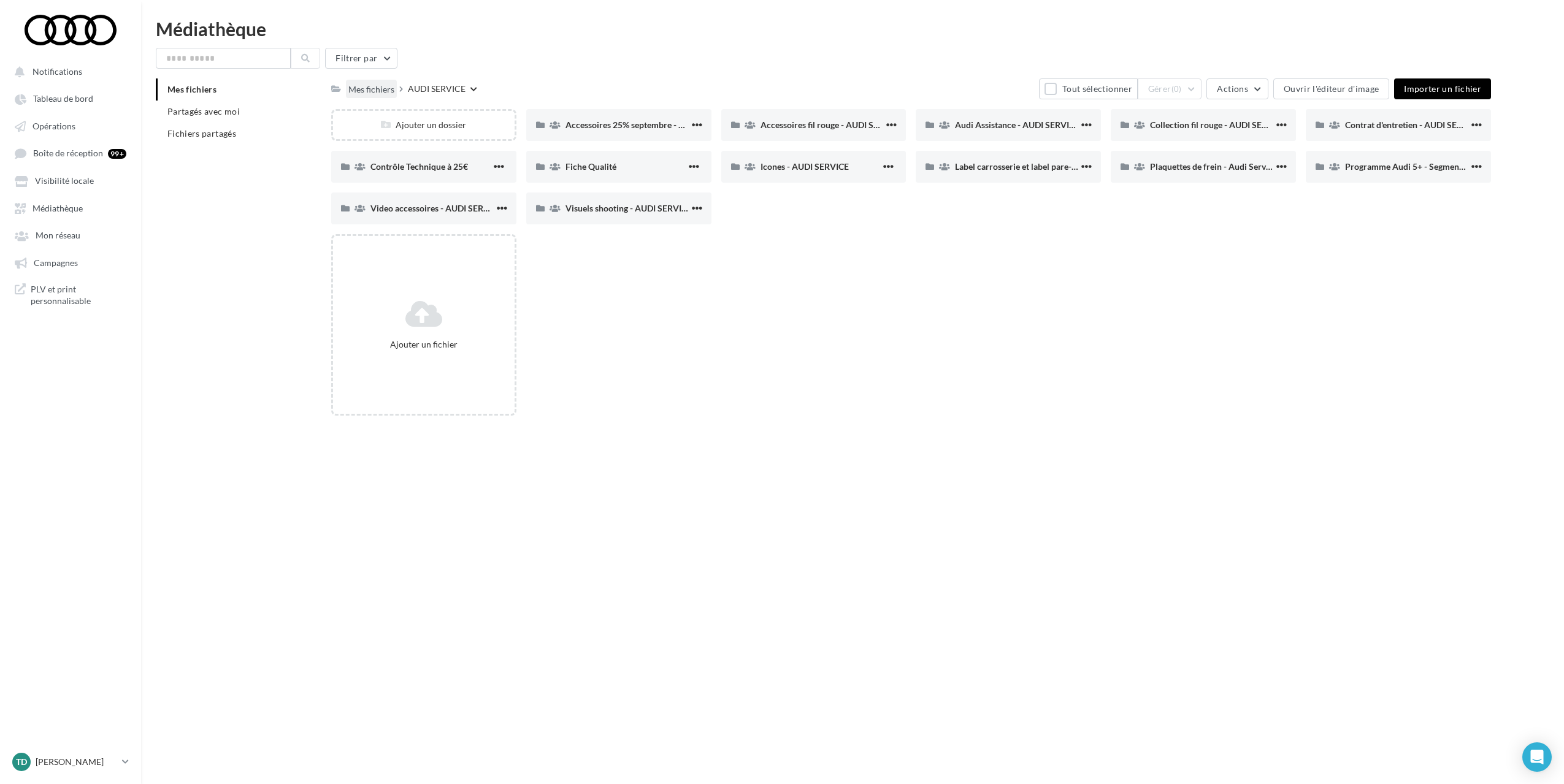
click at [365, 92] on div "Mes fichiers" at bounding box center [371, 90] width 46 height 12
